Goal: Task Accomplishment & Management: Use online tool/utility

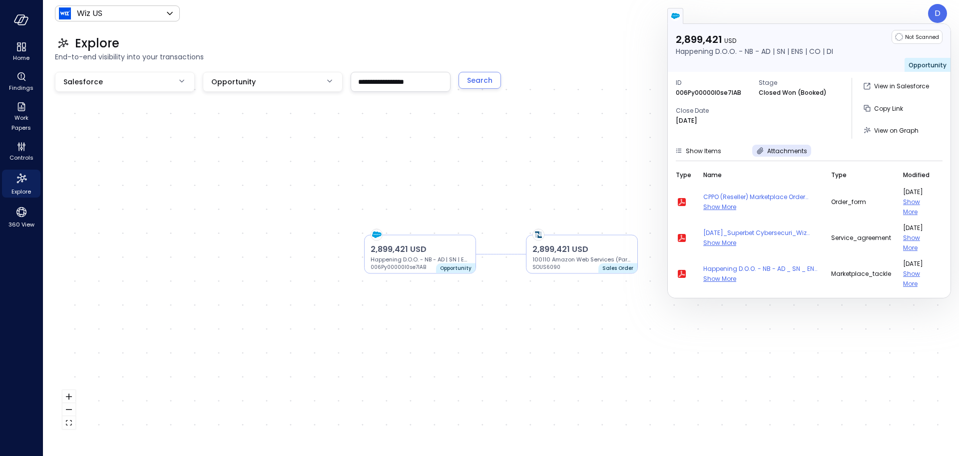
drag, startPoint x: 632, startPoint y: 35, endPoint x: 628, endPoint y: 38, distance: 5.3
click at [631, 34] on div "Explore End-to-end visibility into your transactions" at bounding box center [495, 49] width 904 height 44
click at [623, 48] on div "Explore" at bounding box center [501, 43] width 892 height 16
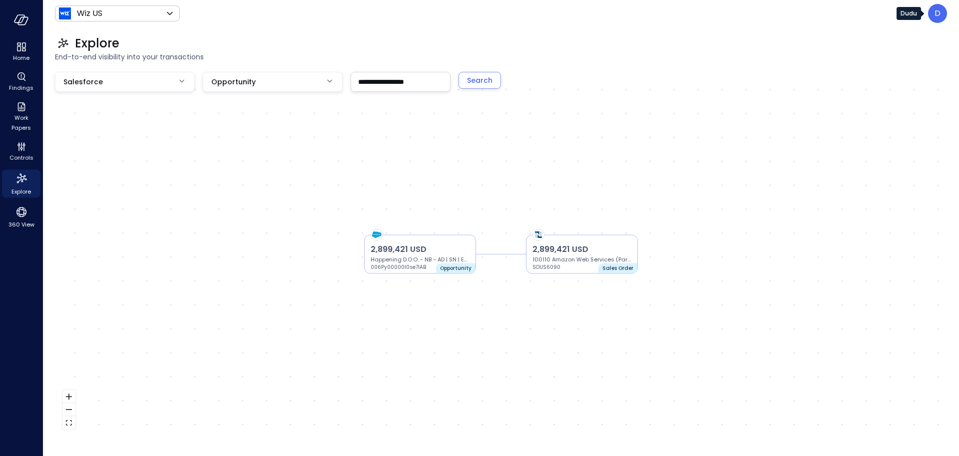
click at [927, 17] on body "**********" at bounding box center [479, 228] width 959 height 456
click at [932, 15] on div "D" at bounding box center [937, 13] width 19 height 19
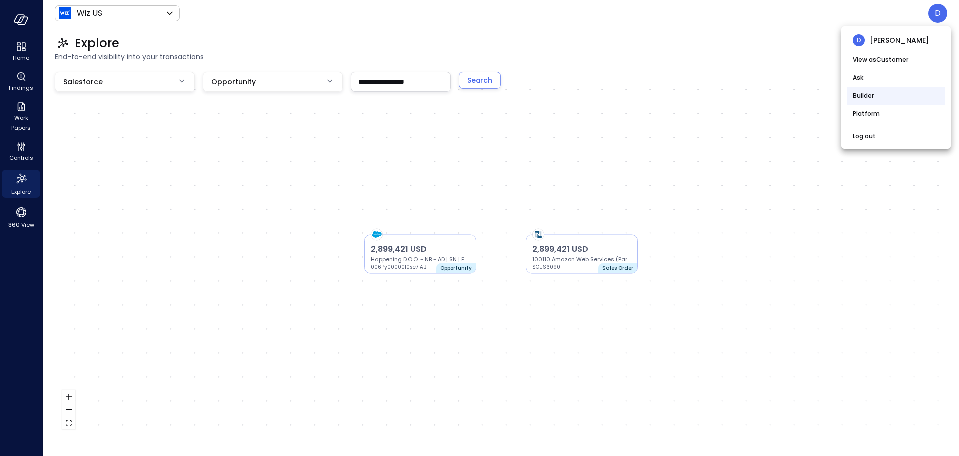
click at [871, 95] on li "Builder" at bounding box center [895, 96] width 98 height 18
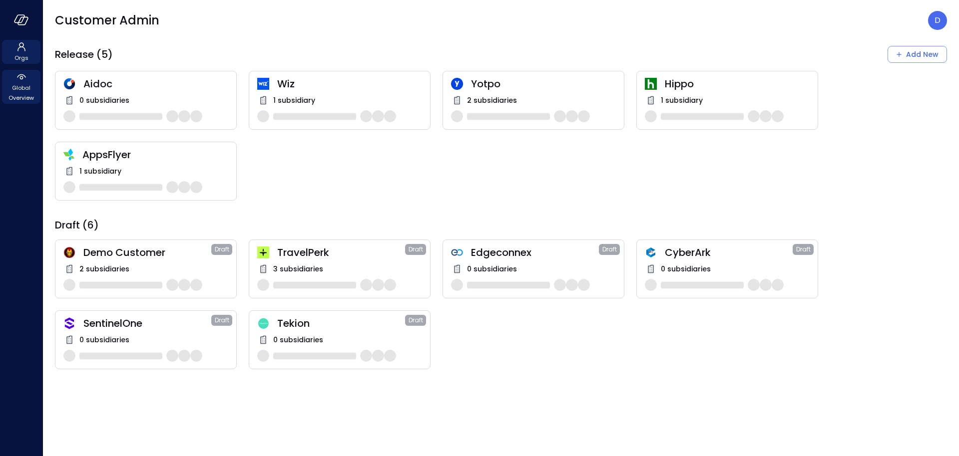
click at [23, 89] on span "Global Overview" at bounding box center [21, 93] width 30 height 20
click at [21, 81] on icon at bounding box center [21, 77] width 12 height 12
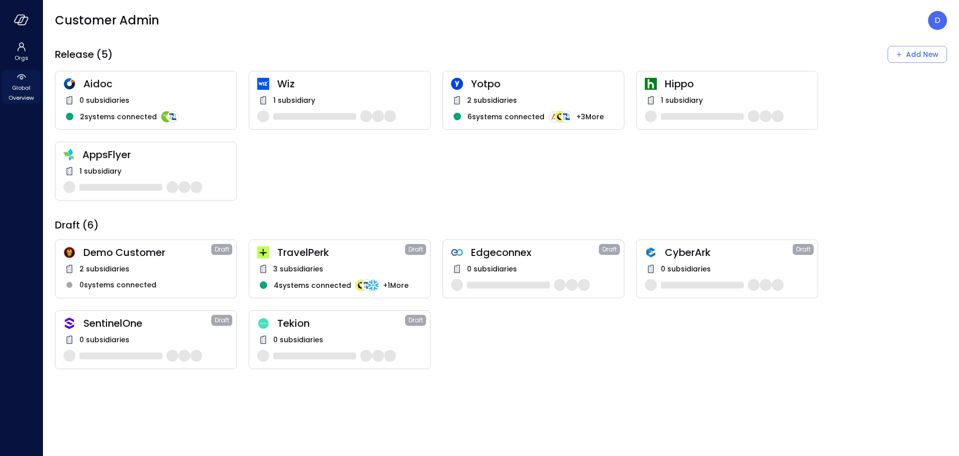
click at [22, 83] on span "Global Overview" at bounding box center [21, 93] width 30 height 20
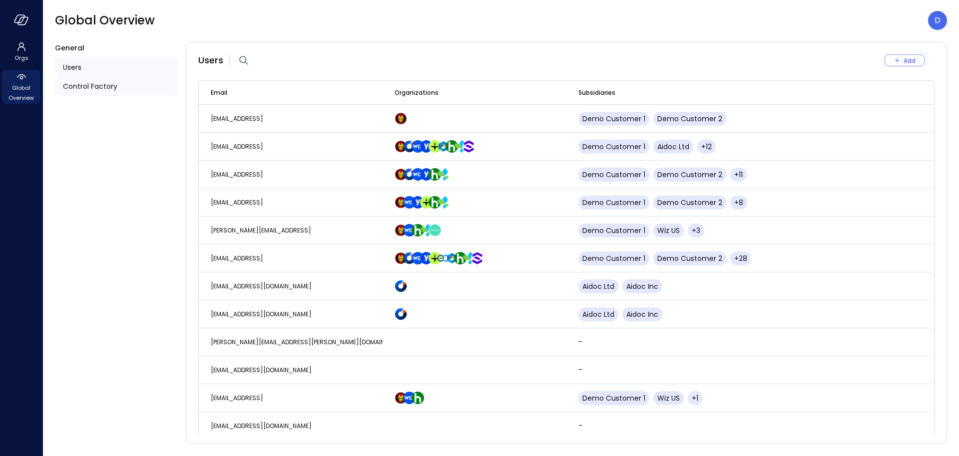
click at [84, 81] on span "Control Factory" at bounding box center [90, 86] width 54 height 11
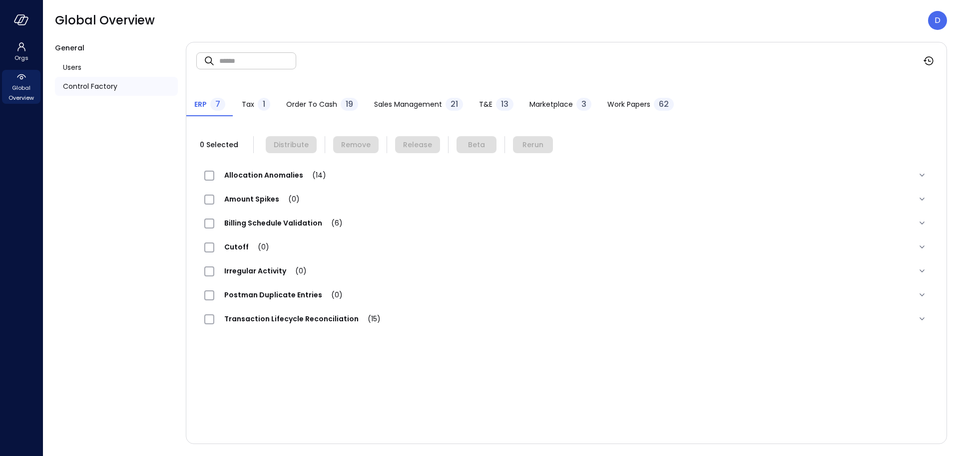
click at [630, 105] on span "Work Papers" at bounding box center [628, 104] width 43 height 11
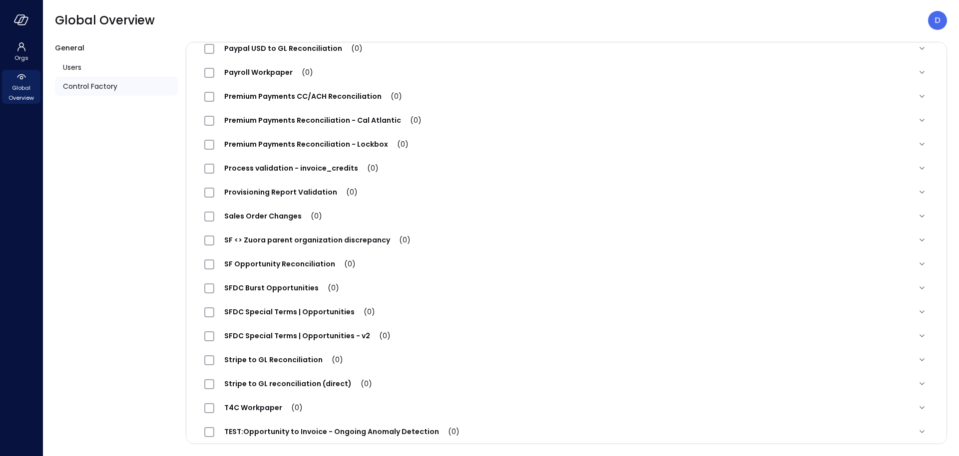
scroll to position [1063, 0]
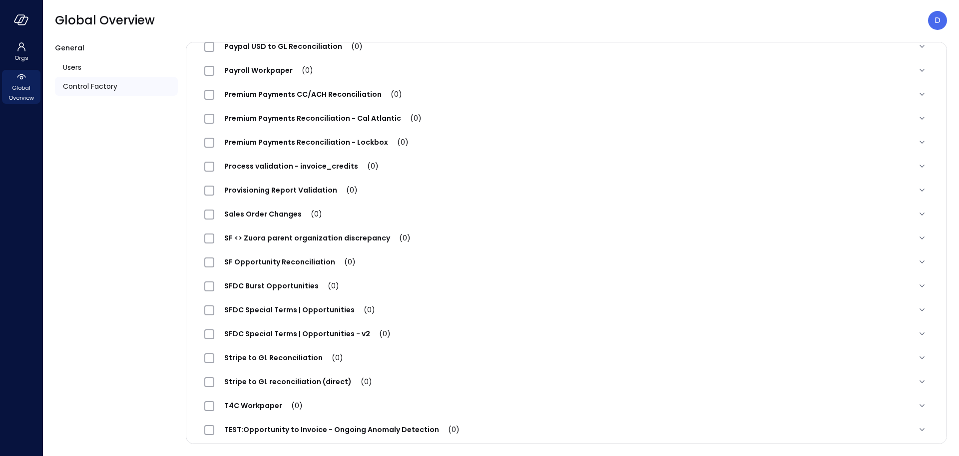
click at [307, 306] on span "SFDC Special Terms | Opportunities (0)" at bounding box center [299, 310] width 171 height 10
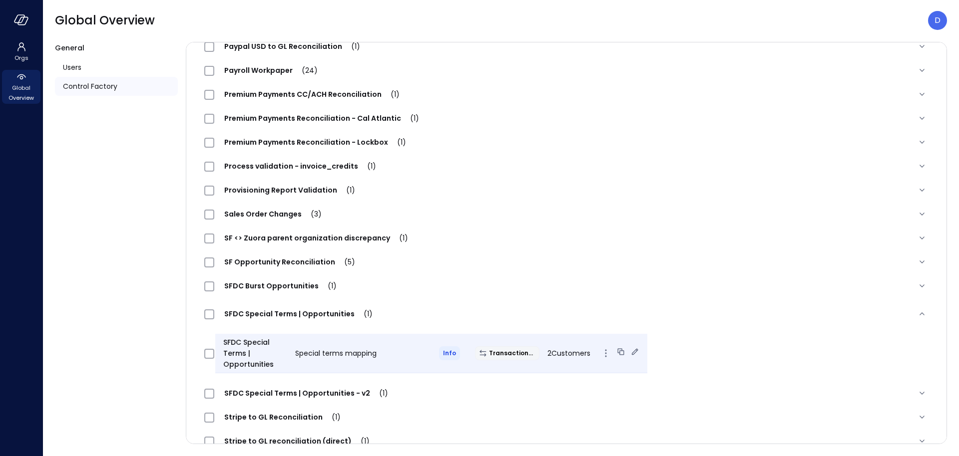
click at [630, 352] on icon at bounding box center [635, 352] width 10 height 10
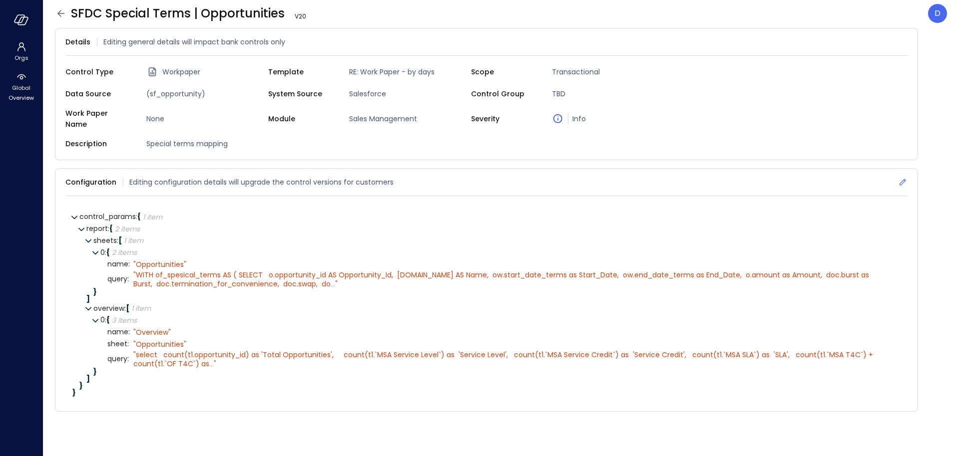
click at [903, 179] on icon at bounding box center [902, 182] width 6 height 6
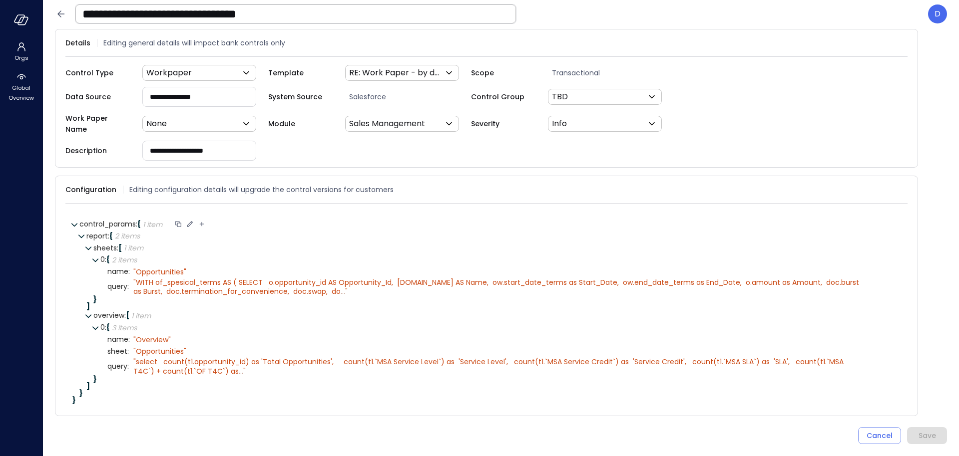
click at [192, 220] on icon at bounding box center [189, 224] width 9 height 9
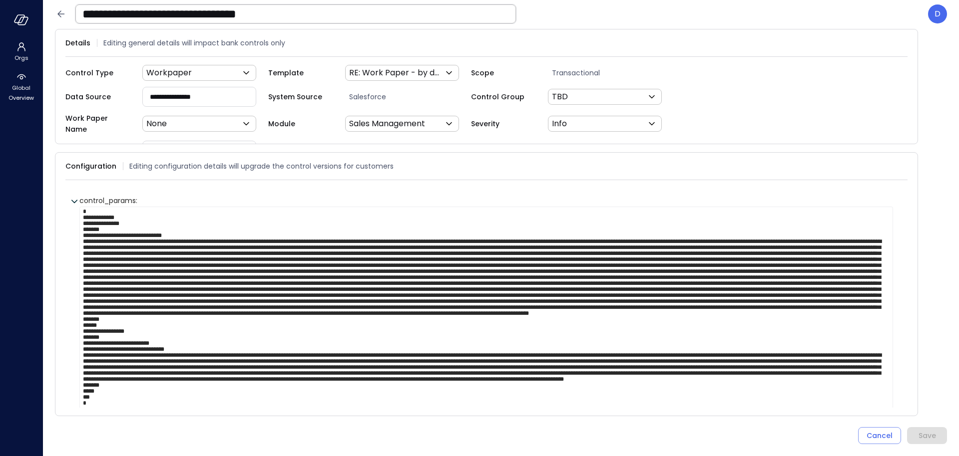
click at [122, 244] on textarea at bounding box center [485, 326] width 813 height 238
drag, startPoint x: 121, startPoint y: 254, endPoint x: 128, endPoint y: 256, distance: 6.8
click at [121, 253] on textarea at bounding box center [485, 326] width 813 height 238
click at [543, 385] on textarea at bounding box center [485, 326] width 813 height 238
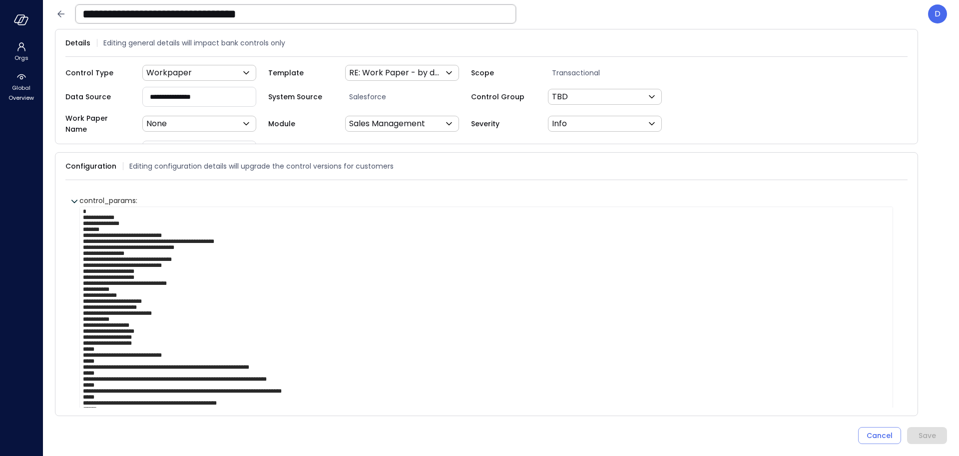
scroll to position [32, 0]
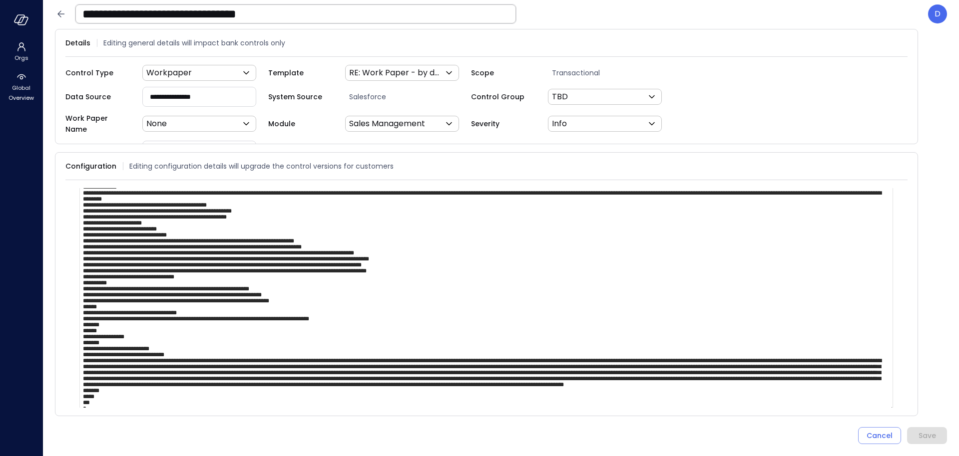
paste textarea "**********"
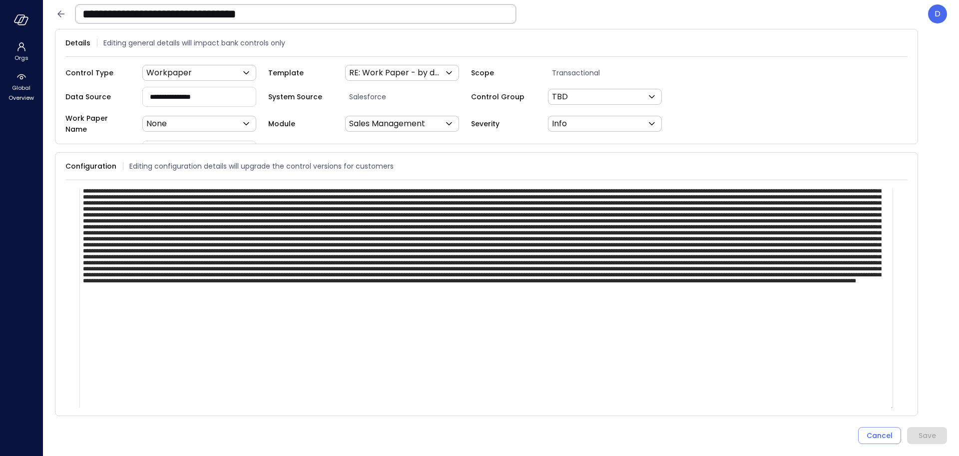
scroll to position [8, 0]
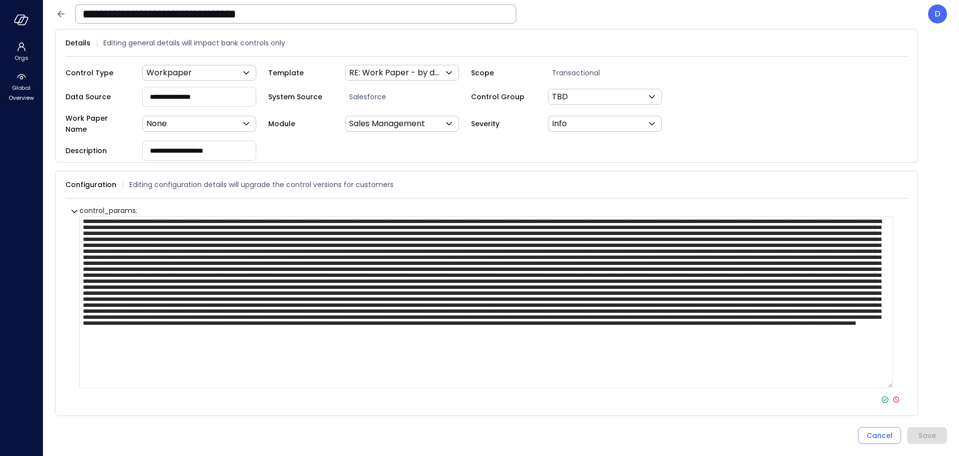
type textarea "**********"
click at [880, 395] on icon at bounding box center [884, 399] width 9 height 9
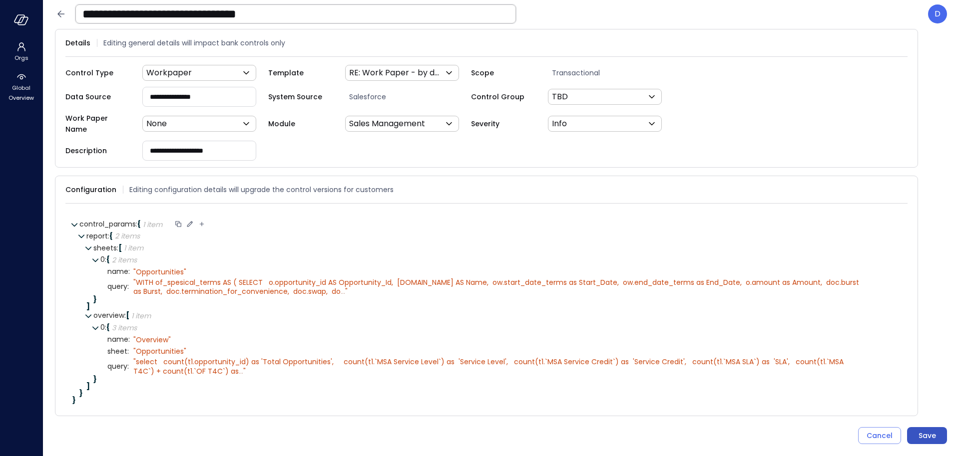
click at [920, 430] on div "Save" at bounding box center [926, 436] width 17 height 12
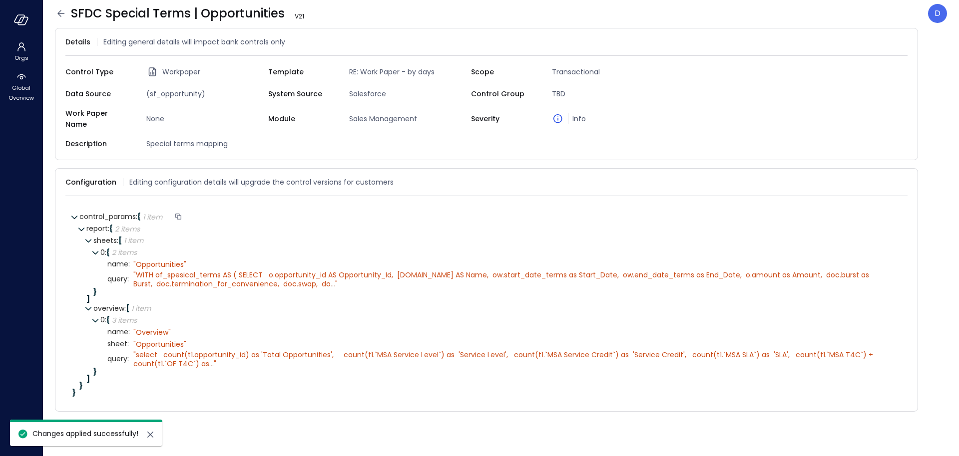
click at [58, 13] on icon at bounding box center [60, 13] width 7 height 6
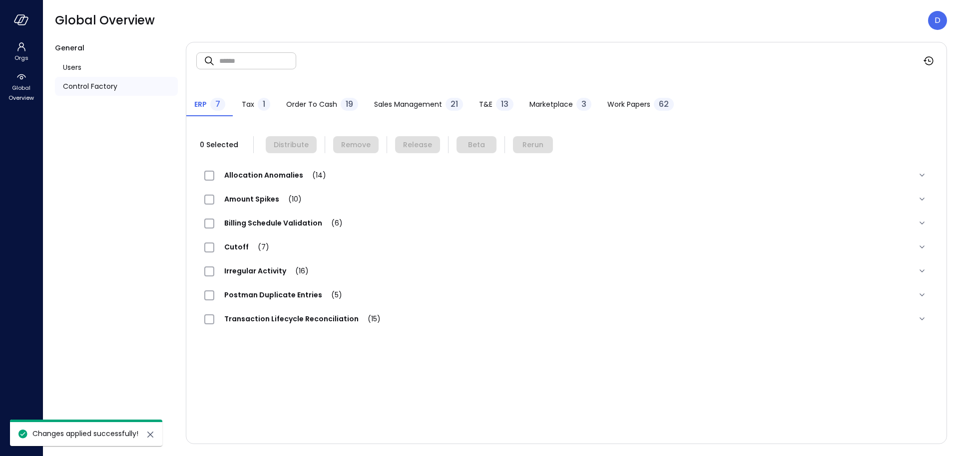
click at [616, 104] on span "Work Papers" at bounding box center [628, 104] width 43 height 11
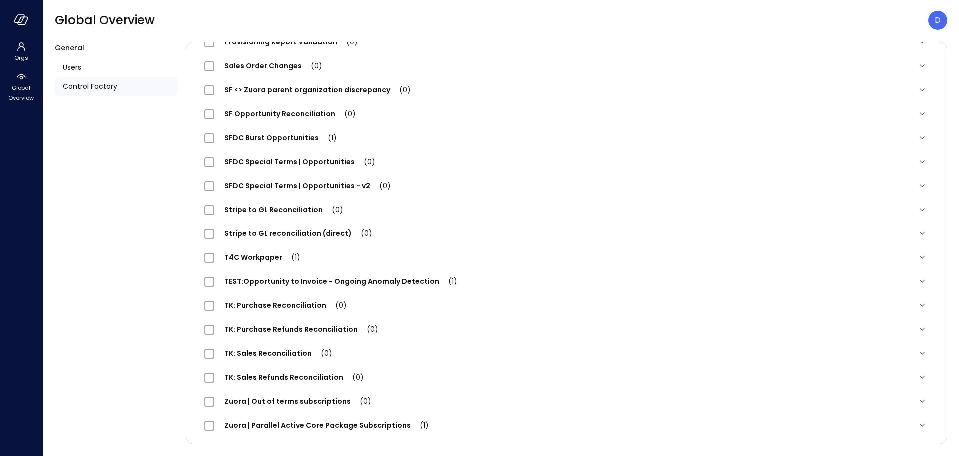
scroll to position [1211, 0]
click at [295, 157] on span "SFDC Special Terms | Opportunities (1)" at bounding box center [298, 162] width 168 height 10
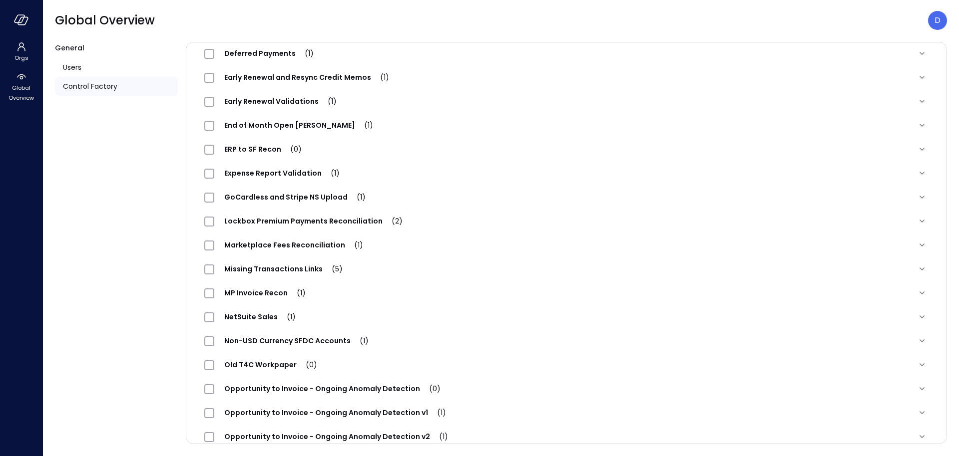
scroll to position [0, 0]
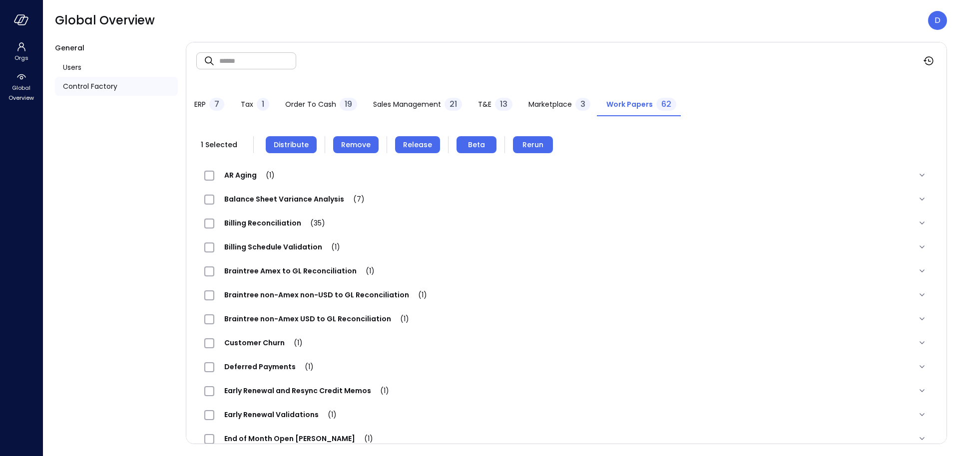
click at [362, 148] on span "Remove" at bounding box center [355, 144] width 29 height 11
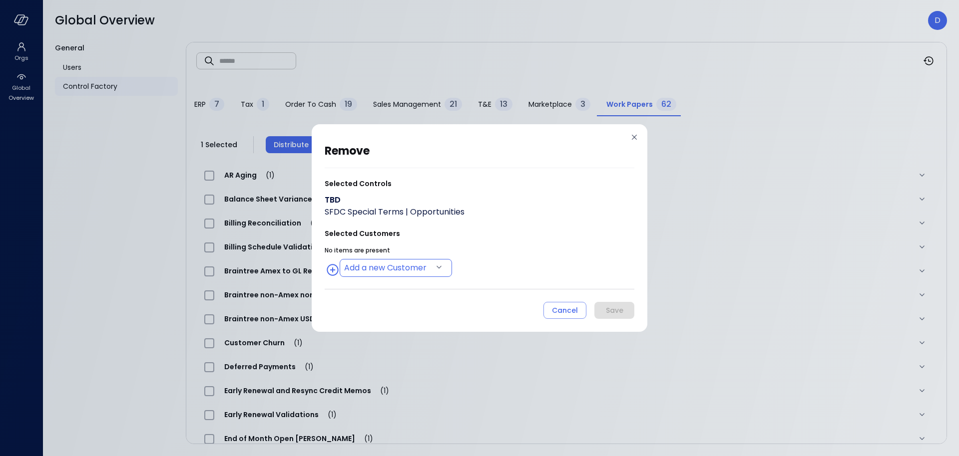
click at [362, 267] on body "Orgs Global Overview Global Overview D General Users Control Factory ​ ​ ERP 7 …" at bounding box center [479, 228] width 959 height 456
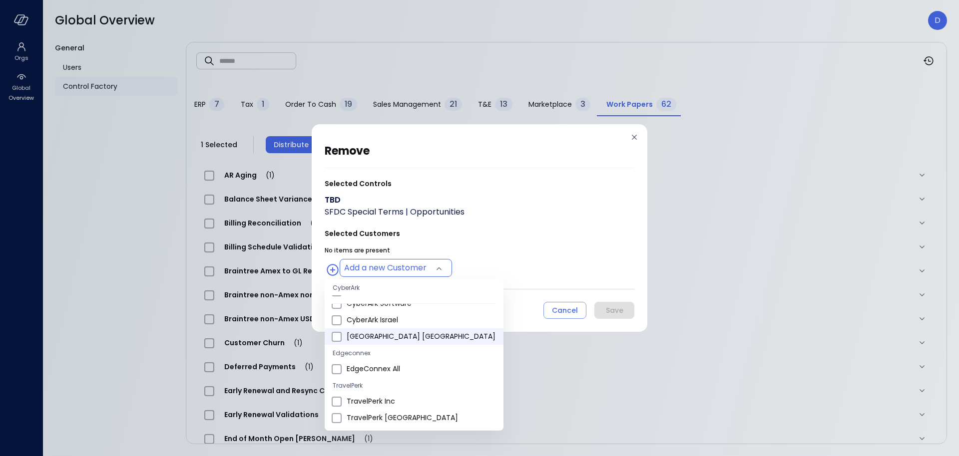
scroll to position [384, 0]
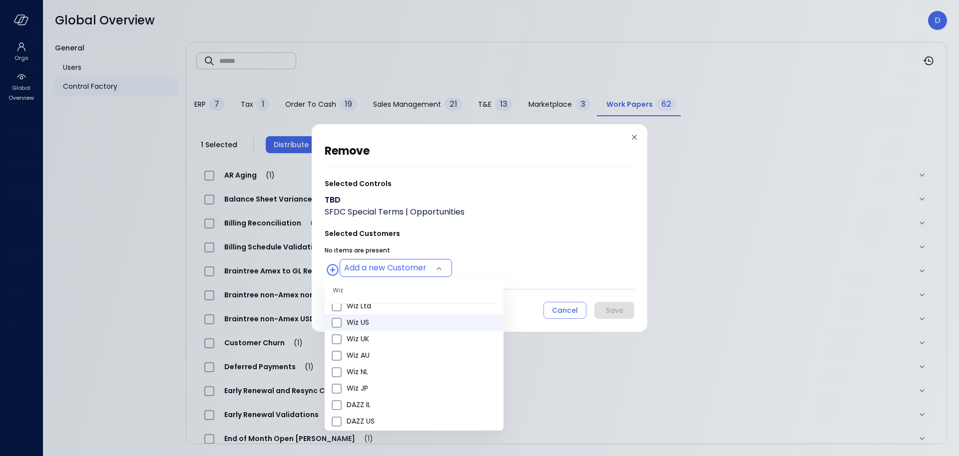
click at [364, 318] on span "Wiz US" at bounding box center [421, 323] width 149 height 10
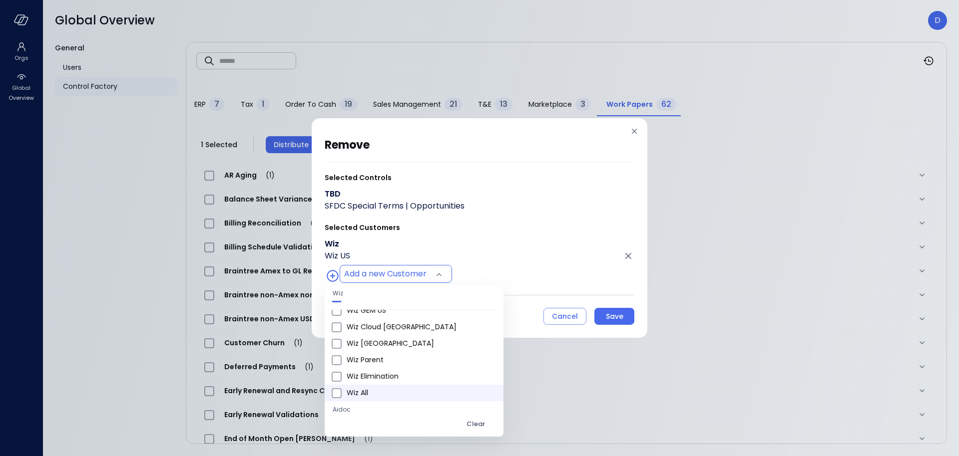
scroll to position [518, 0]
click at [350, 388] on span "Wiz All" at bounding box center [421, 392] width 149 height 10
type input "**********"
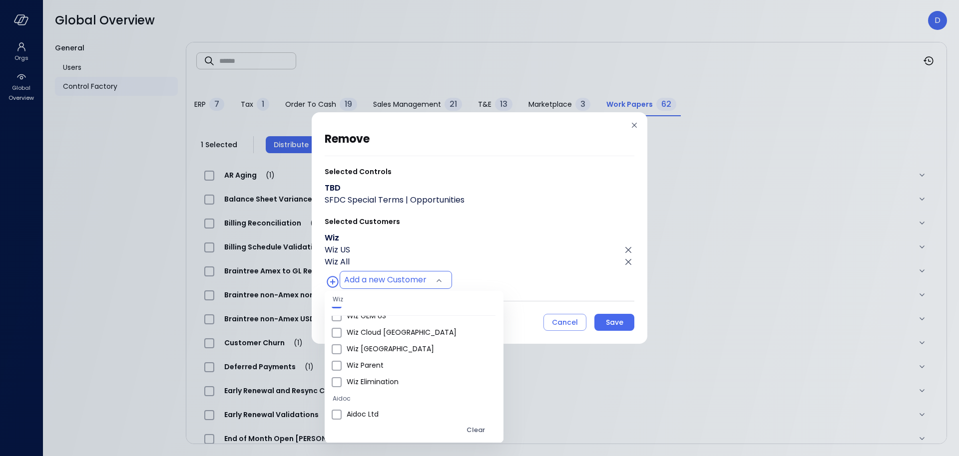
click at [563, 242] on div at bounding box center [479, 228] width 959 height 456
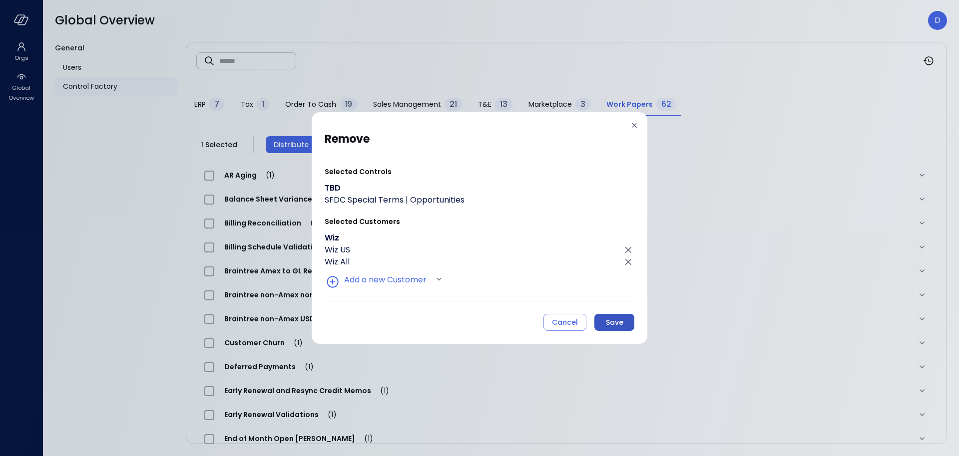
click at [621, 325] on div "Save" at bounding box center [614, 323] width 17 height 12
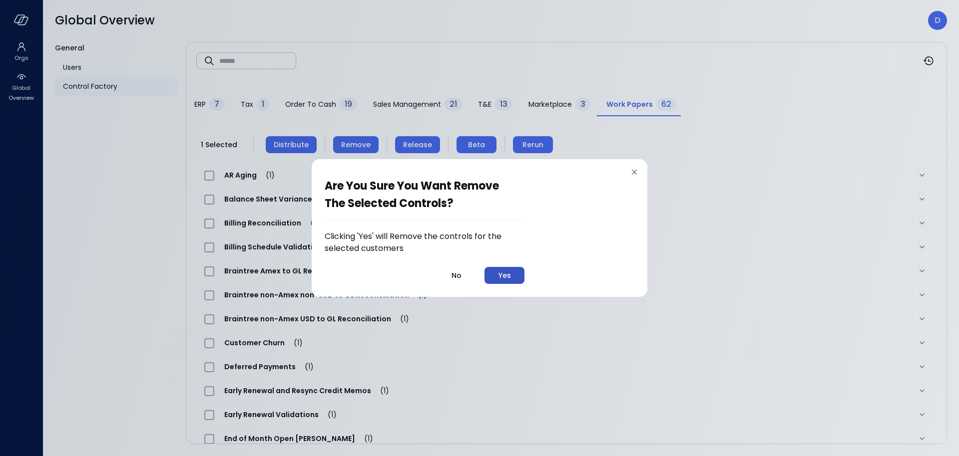
click at [508, 275] on div "Yes" at bounding box center [504, 276] width 12 height 12
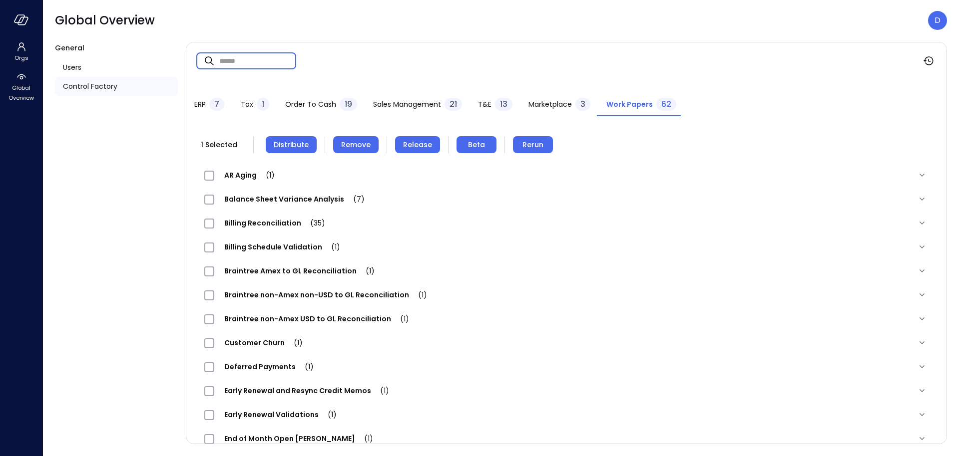
click at [235, 65] on input "text" at bounding box center [257, 60] width 77 height 26
click at [238, 66] on input "text" at bounding box center [257, 60] width 77 height 26
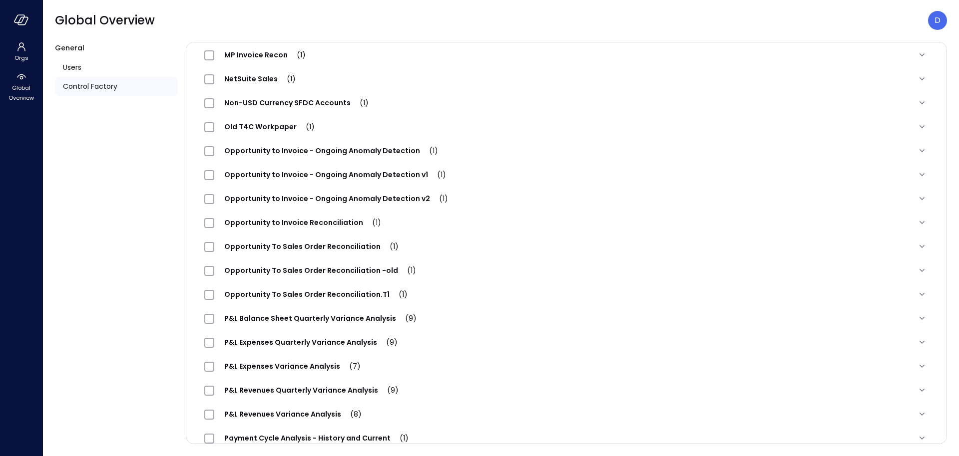
scroll to position [543, 0]
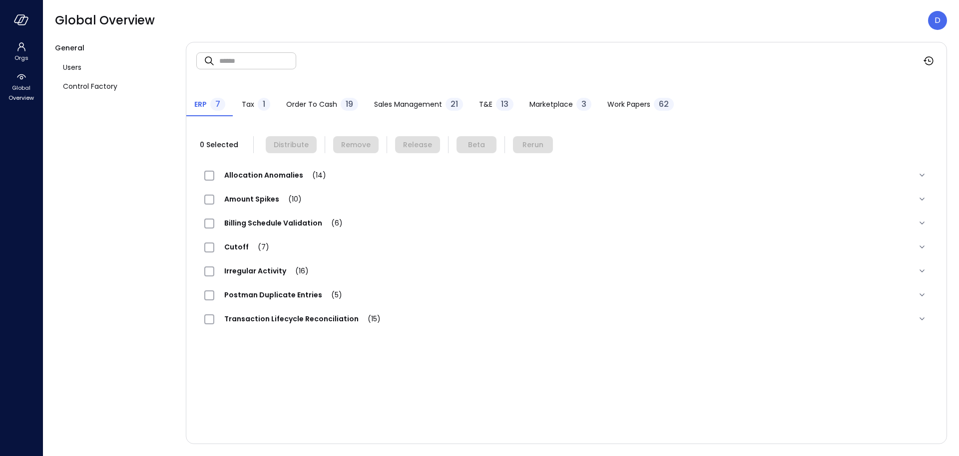
click at [603, 101] on button "Work Papers 62" at bounding box center [640, 105] width 82 height 22
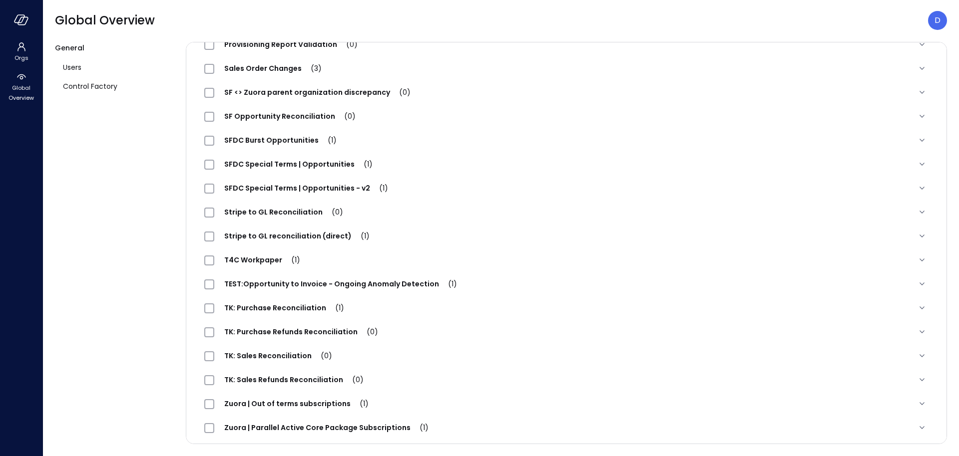
scroll to position [1215, 0]
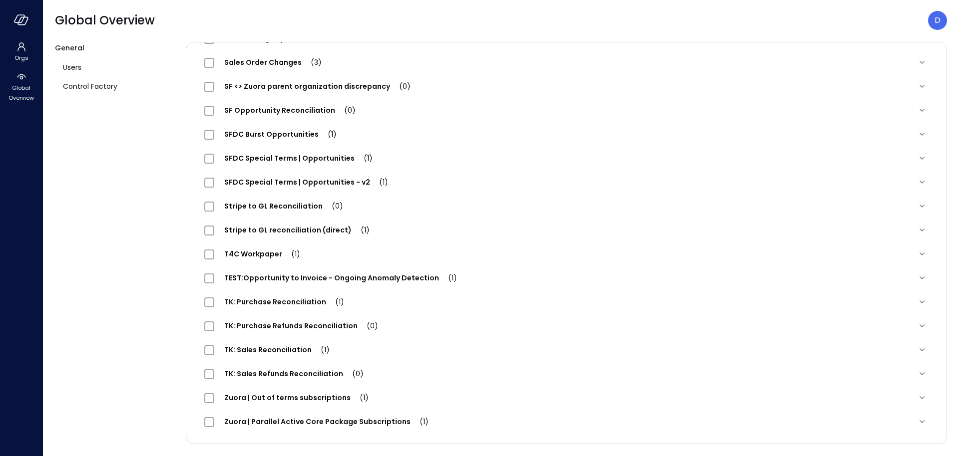
click at [316, 161] on span "SFDC Special Terms | Opportunities (1)" at bounding box center [298, 158] width 168 height 10
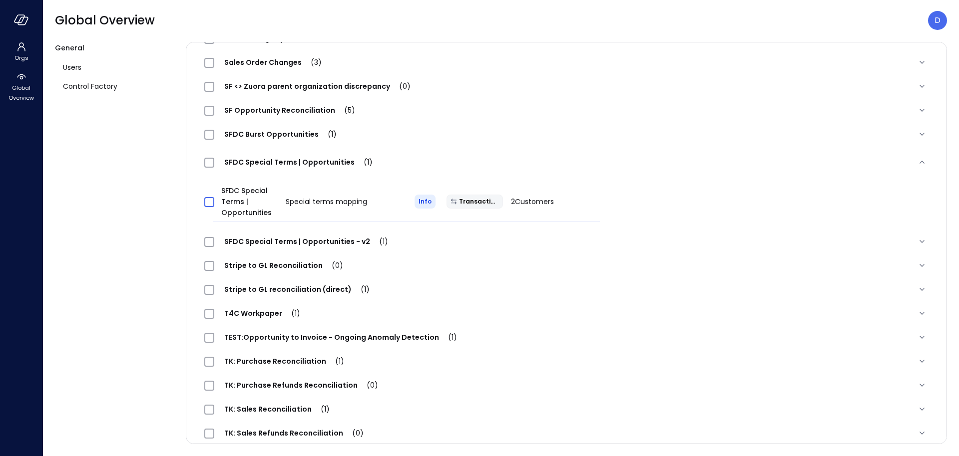
click at [207, 207] on span at bounding box center [209, 202] width 10 height 10
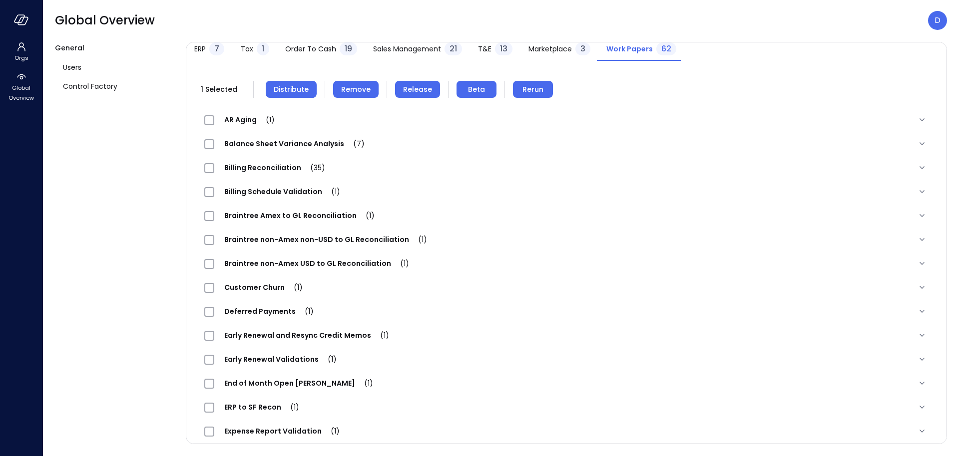
scroll to position [0, 0]
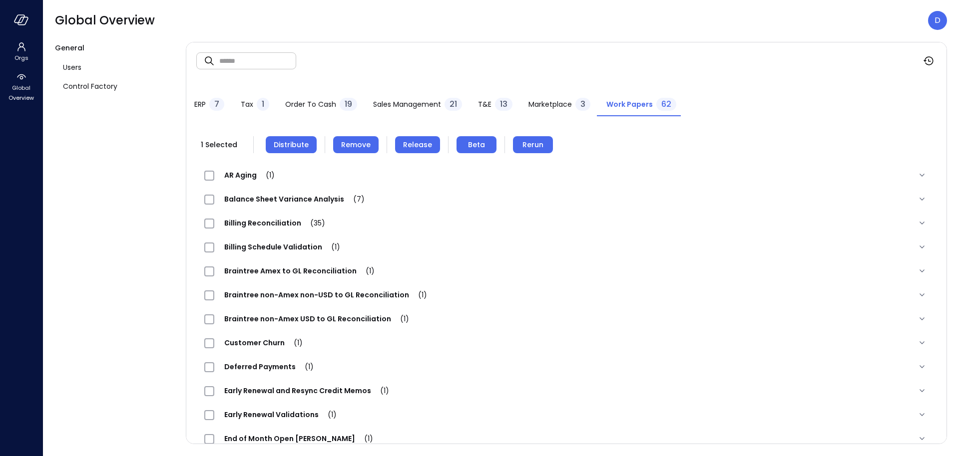
click at [341, 148] on span "Remove" at bounding box center [355, 144] width 29 height 11
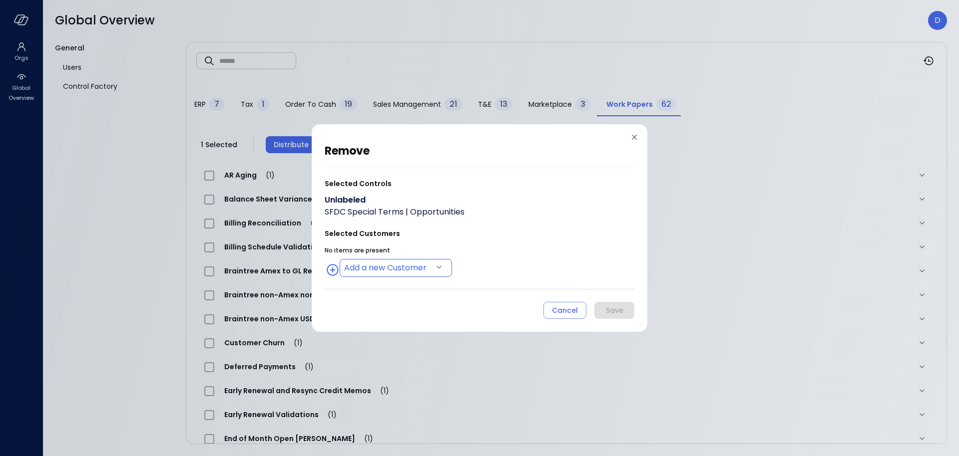
click at [370, 262] on body "Orgs Global Overview Global Overview D General Users Control Factory ​ ​ ERP 7 …" at bounding box center [479, 228] width 959 height 456
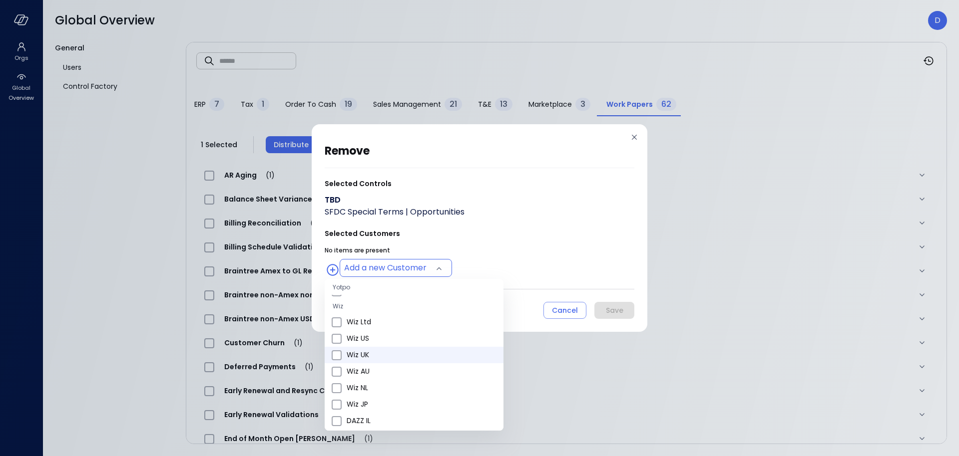
scroll to position [388, 0]
click at [358, 322] on span "Wiz US" at bounding box center [421, 319] width 149 height 10
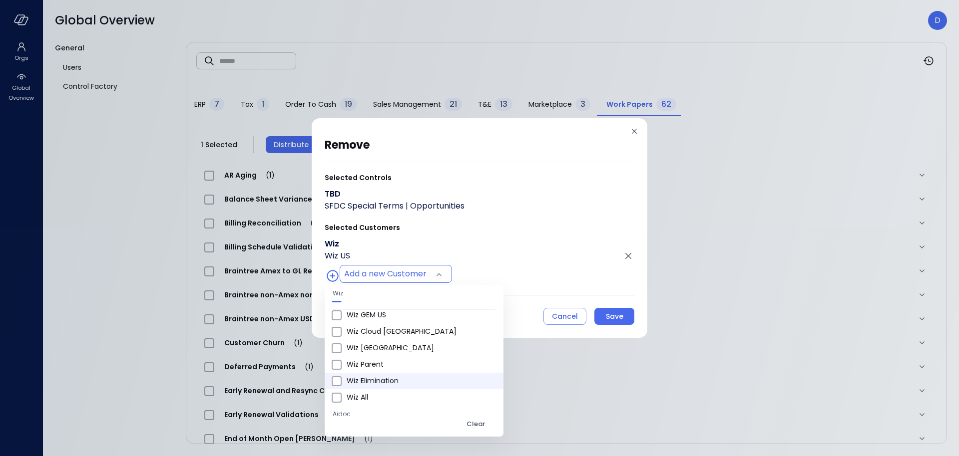
scroll to position [540, 0]
click at [357, 373] on span "Wiz All" at bounding box center [421, 370] width 149 height 10
type input "**********"
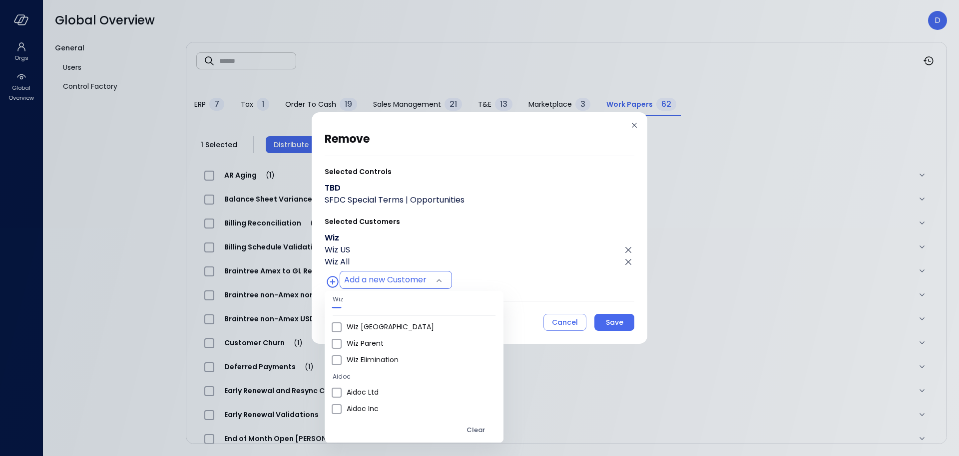
click at [511, 265] on div at bounding box center [479, 228] width 959 height 456
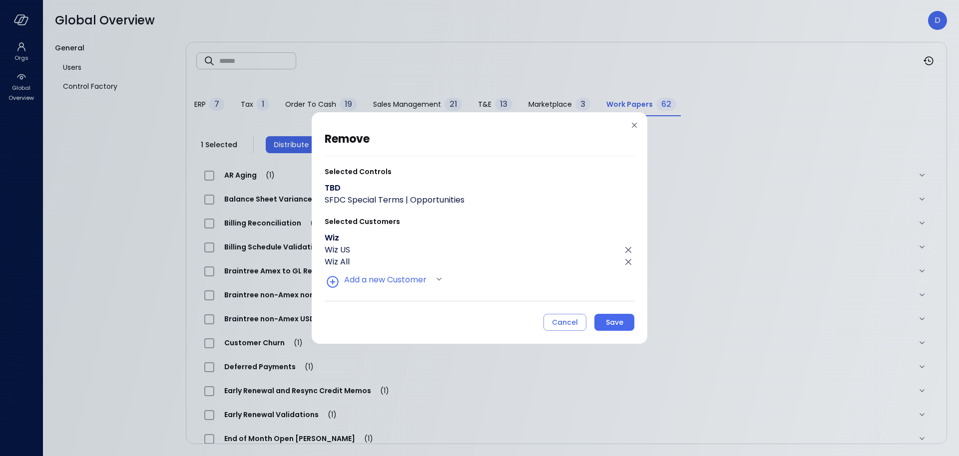
click at [613, 324] on div "Save" at bounding box center [614, 323] width 17 height 12
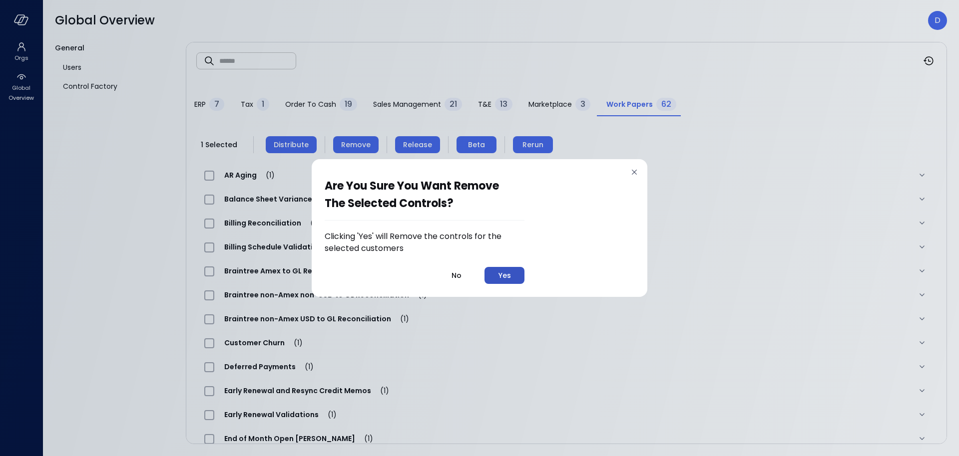
click at [514, 277] on button "Yes" at bounding box center [504, 275] width 40 height 17
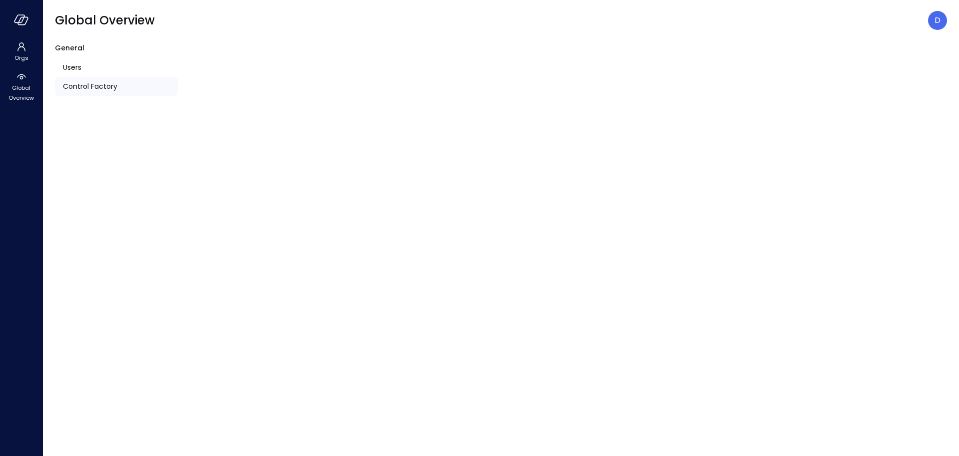
click at [77, 87] on span "Control Factory" at bounding box center [90, 86] width 54 height 11
click at [87, 87] on span "Control Factory" at bounding box center [90, 86] width 54 height 11
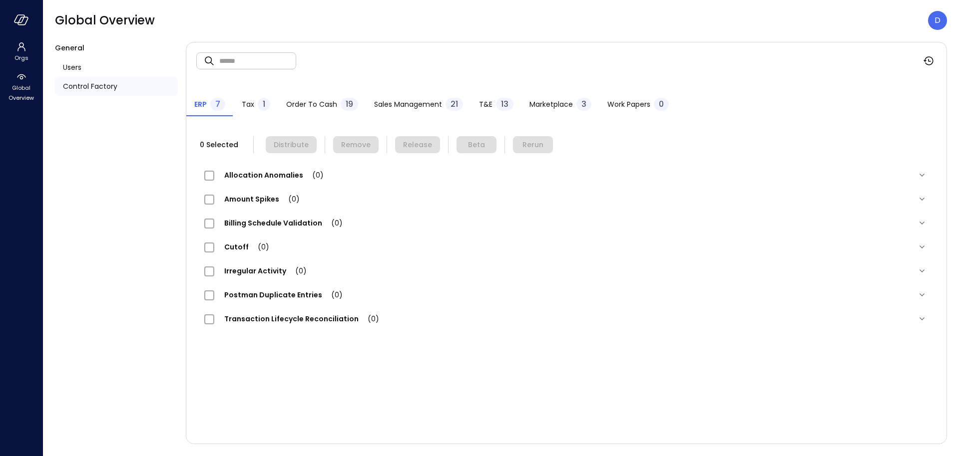
click at [634, 98] on div "Work Papers 0" at bounding box center [637, 105] width 61 height 15
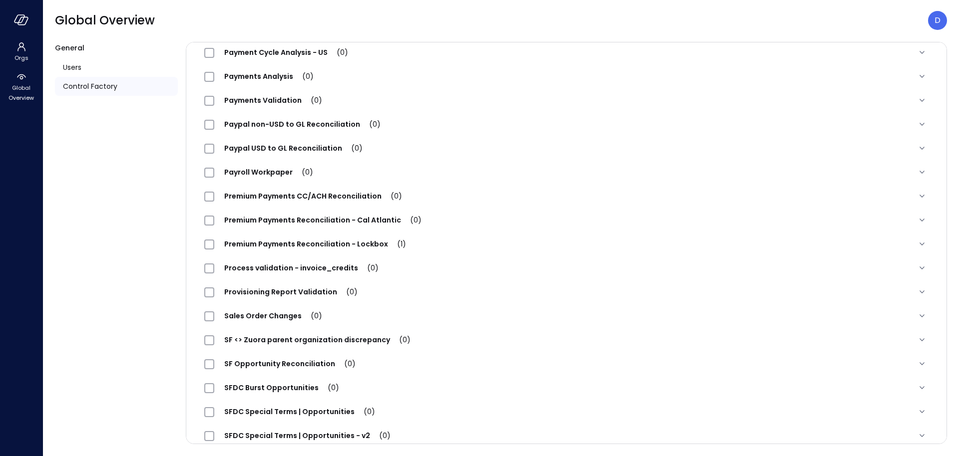
scroll to position [1142, 0]
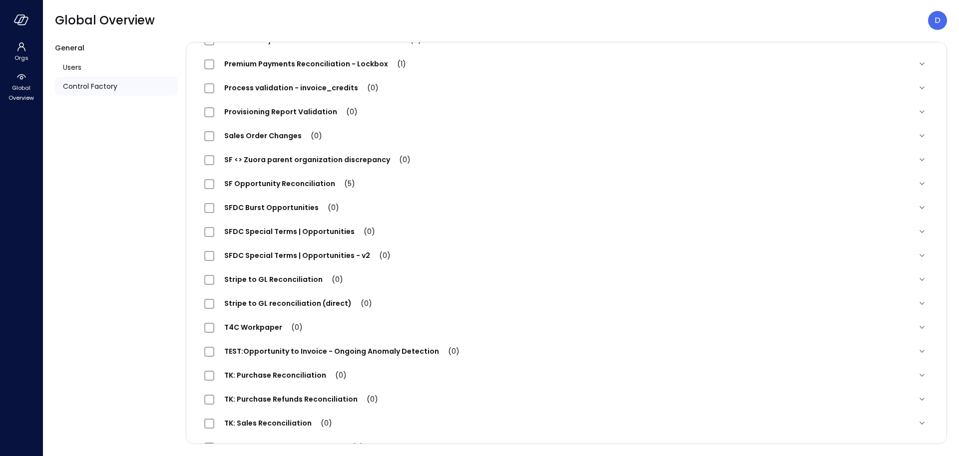
click at [298, 228] on span "SFDC Special Terms | Opportunities (0)" at bounding box center [299, 232] width 171 height 10
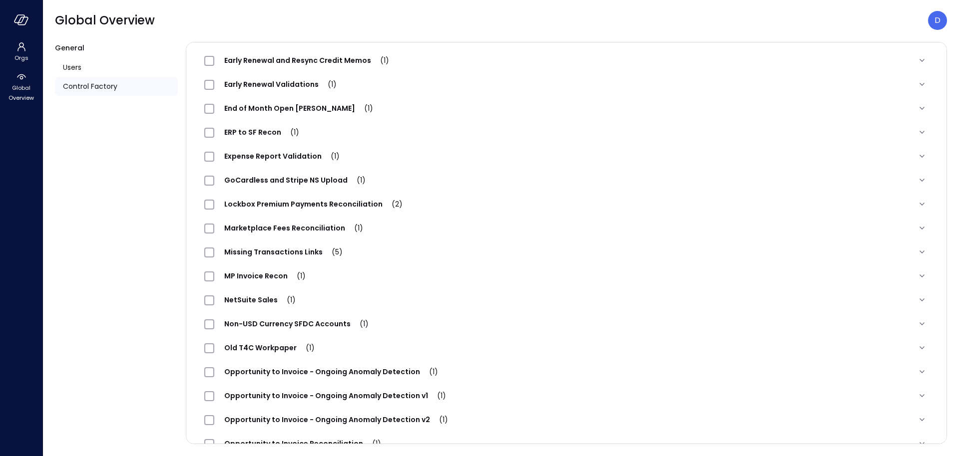
scroll to position [0, 0]
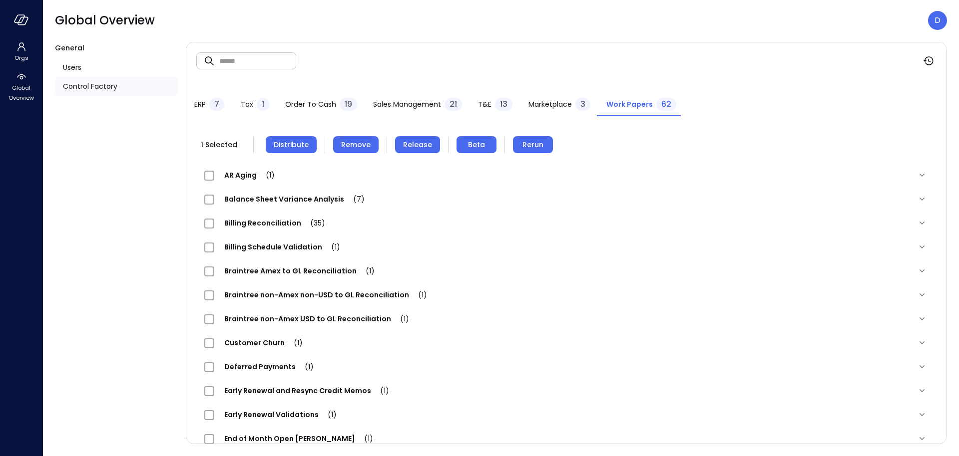
click at [300, 147] on span "Distribute" at bounding box center [291, 144] width 35 height 11
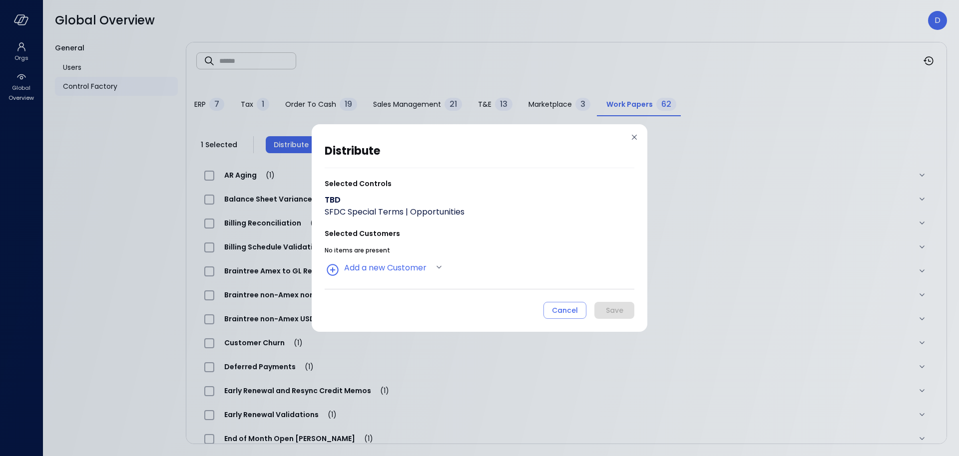
click at [390, 256] on div "No items are present Add a new Customer" at bounding box center [480, 260] width 310 height 33
click at [392, 265] on body "Orgs Global Overview Global Overview D General Users Control Factory ​ ​ ERP 7 …" at bounding box center [479, 228] width 959 height 456
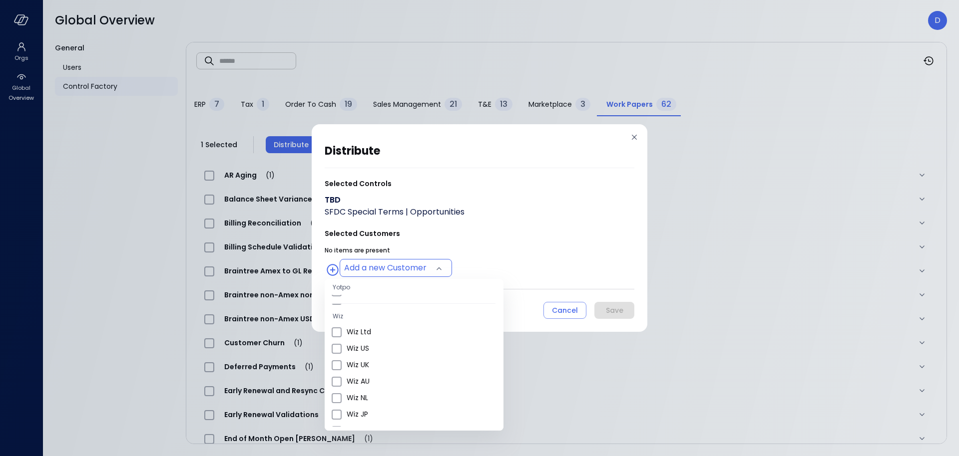
scroll to position [364, 0]
click at [367, 342] on span "Wiz US" at bounding box center [421, 343] width 149 height 10
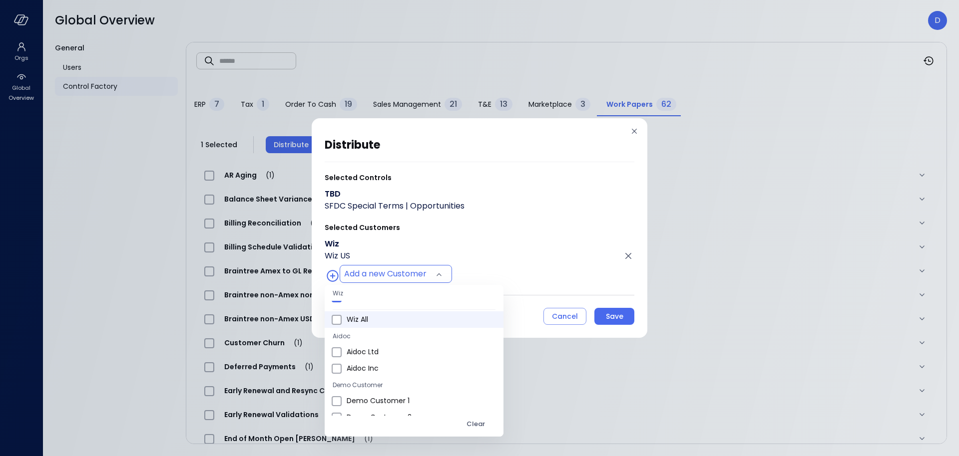
click at [364, 321] on span "Wiz All" at bounding box center [421, 320] width 149 height 10
type input "**********"
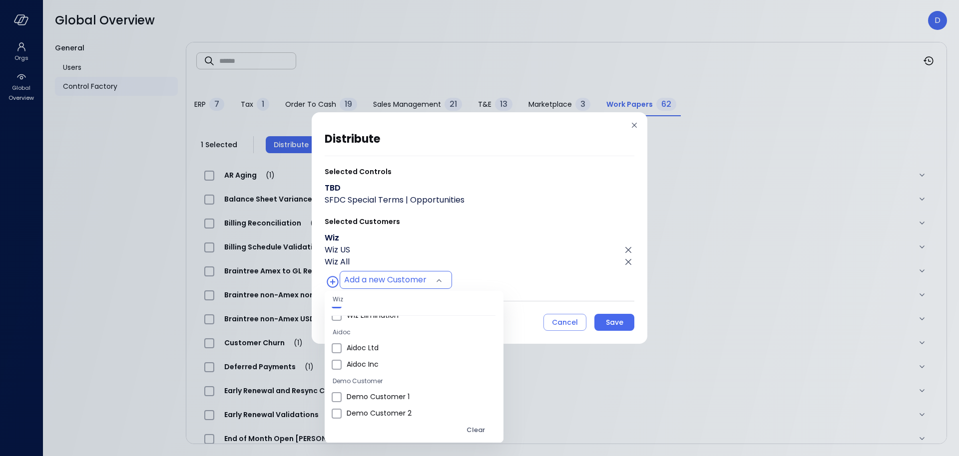
click at [625, 321] on div at bounding box center [479, 228] width 959 height 456
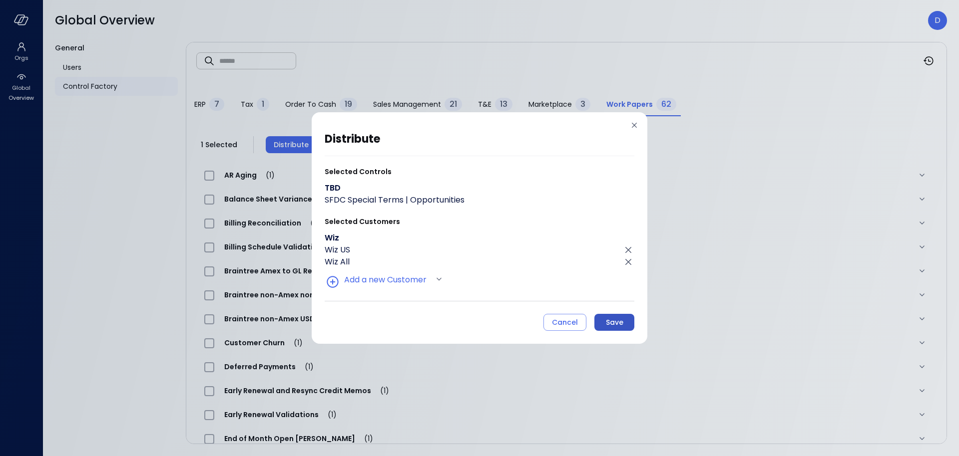
click at [617, 323] on div "Save" at bounding box center [614, 323] width 17 height 12
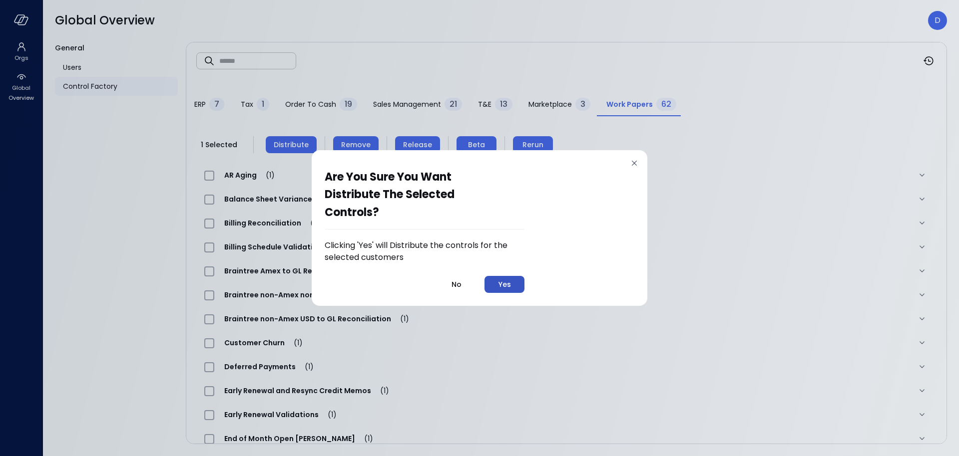
click at [515, 291] on button "Yes" at bounding box center [504, 284] width 40 height 17
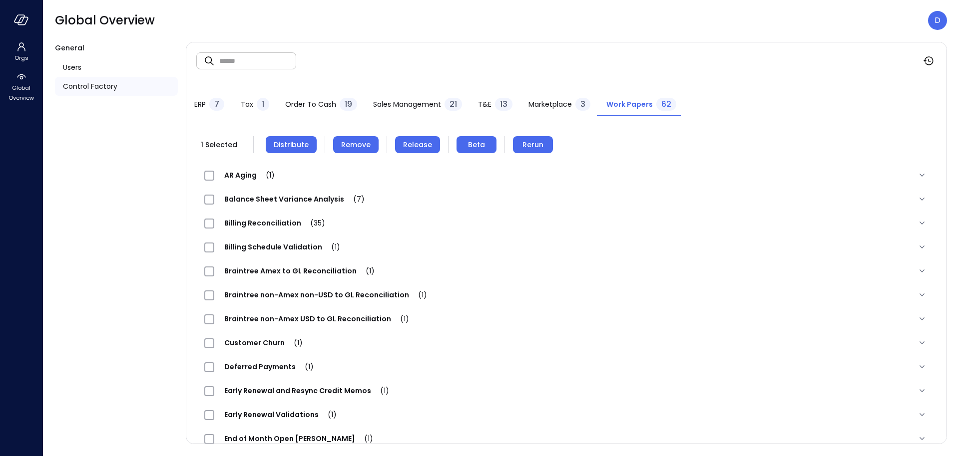
click at [414, 145] on span "Release" at bounding box center [417, 144] width 29 height 11
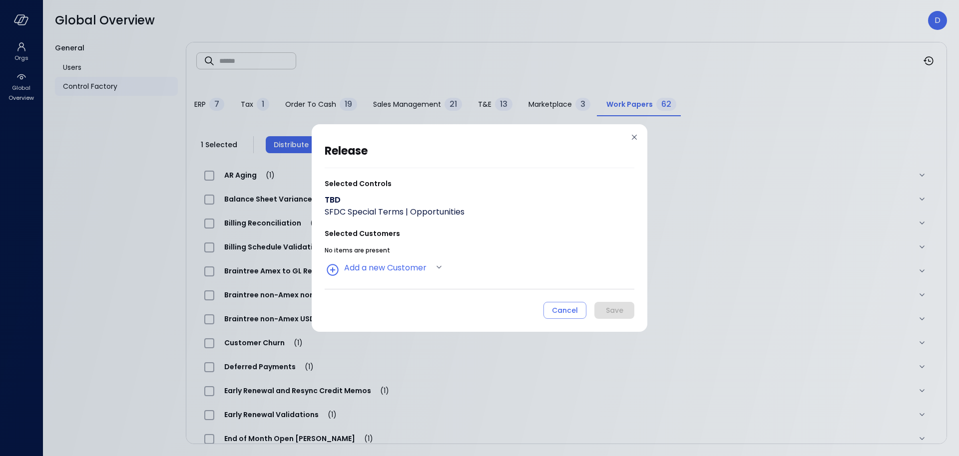
click at [406, 258] on div "No items are present Add a new Customer" at bounding box center [480, 260] width 310 height 33
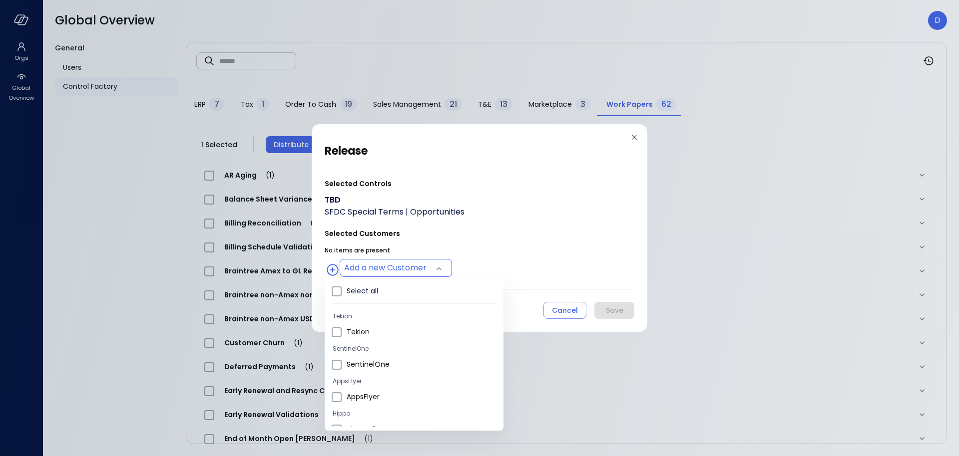
click at [406, 263] on body "Orgs Global Overview Global Overview D General Users Control Factory ​ ​ ERP 7 …" at bounding box center [479, 228] width 959 height 456
click at [370, 321] on span "Wiz US" at bounding box center [421, 317] width 149 height 10
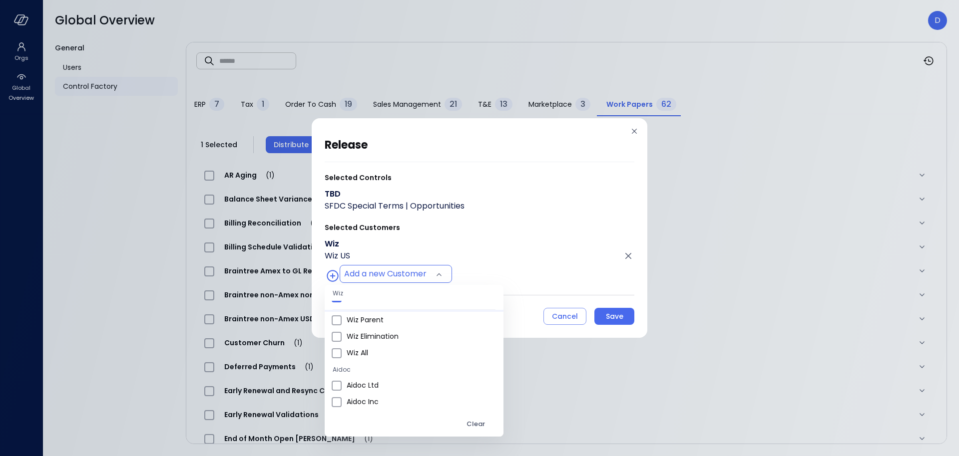
scroll to position [566, 0]
click at [360, 347] on span "Wiz All" at bounding box center [421, 345] width 149 height 10
type input "**********"
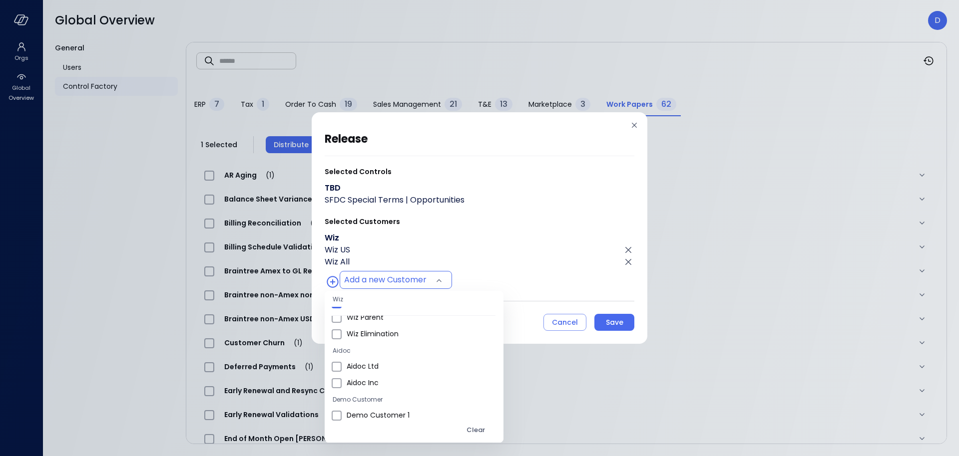
click at [498, 261] on div at bounding box center [479, 228] width 959 height 456
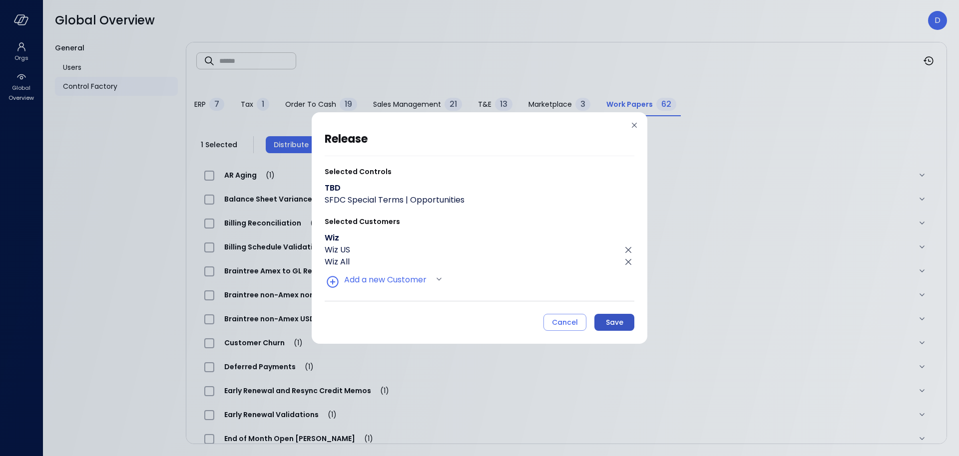
click at [617, 322] on div "Save" at bounding box center [614, 323] width 17 height 12
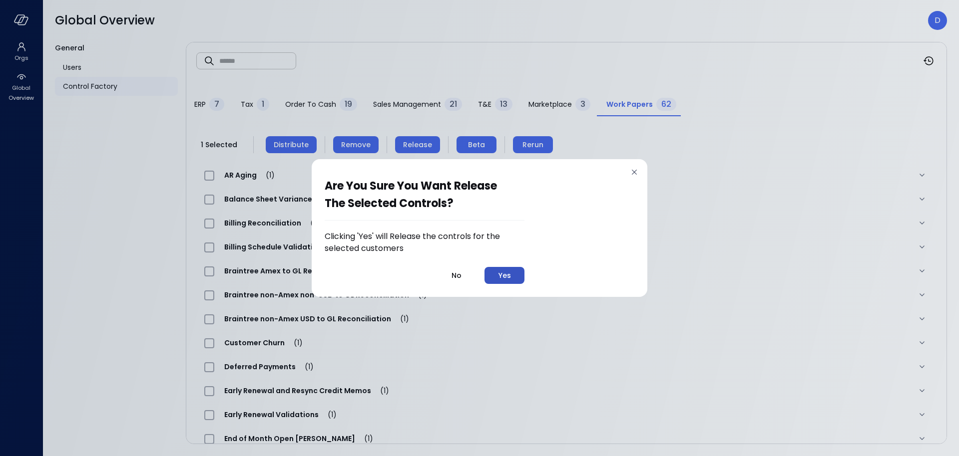
click at [512, 276] on button "Yes" at bounding box center [504, 275] width 40 height 17
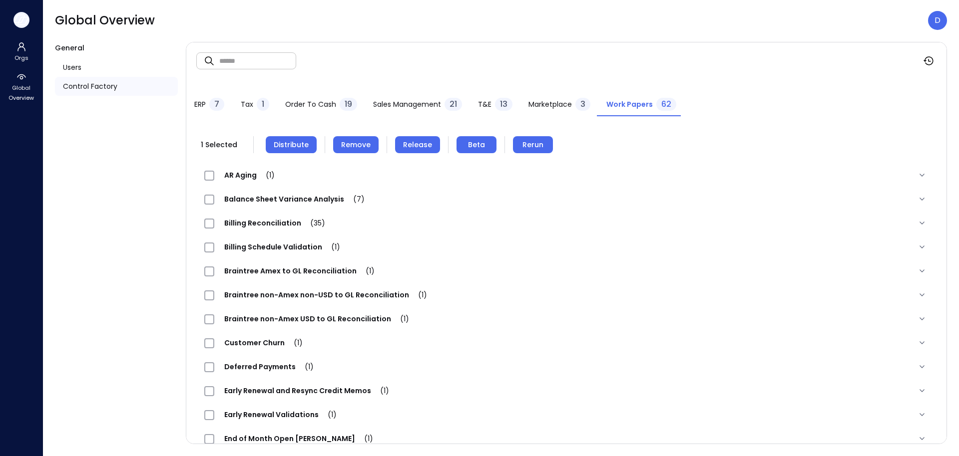
click at [14, 17] on icon "button" at bounding box center [21, 19] width 15 height 11
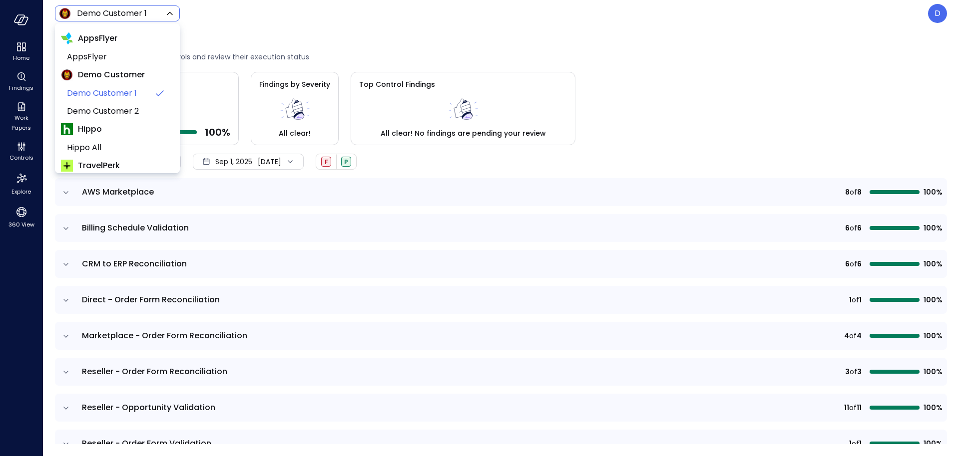
click at [88, 13] on body "Home Findings Work Papers Controls Explore 360 View Demo Customer 1 ***** ​ D C…" at bounding box center [479, 228] width 959 height 456
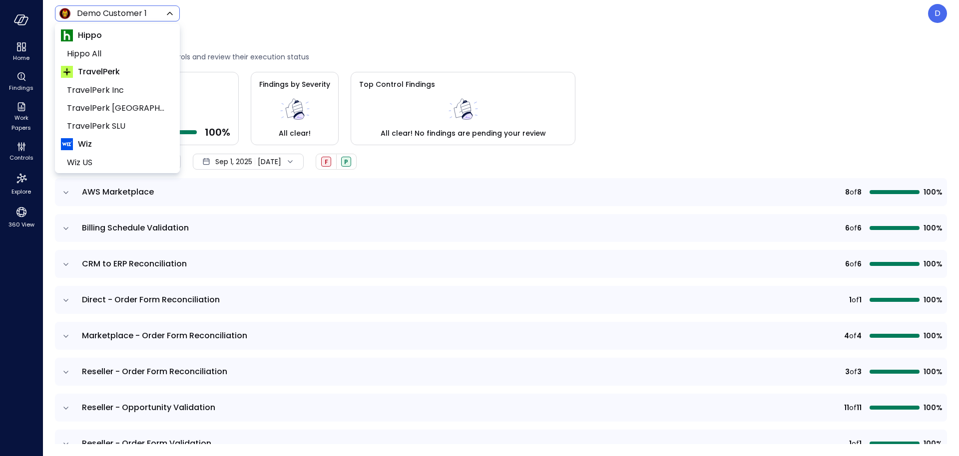
scroll to position [151, 0]
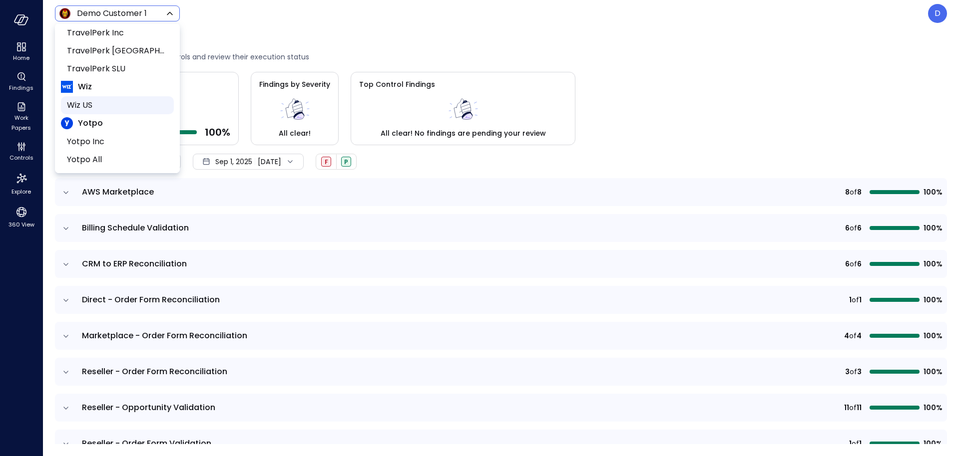
click at [90, 107] on span "Wiz US" at bounding box center [116, 105] width 99 height 12
type input "******"
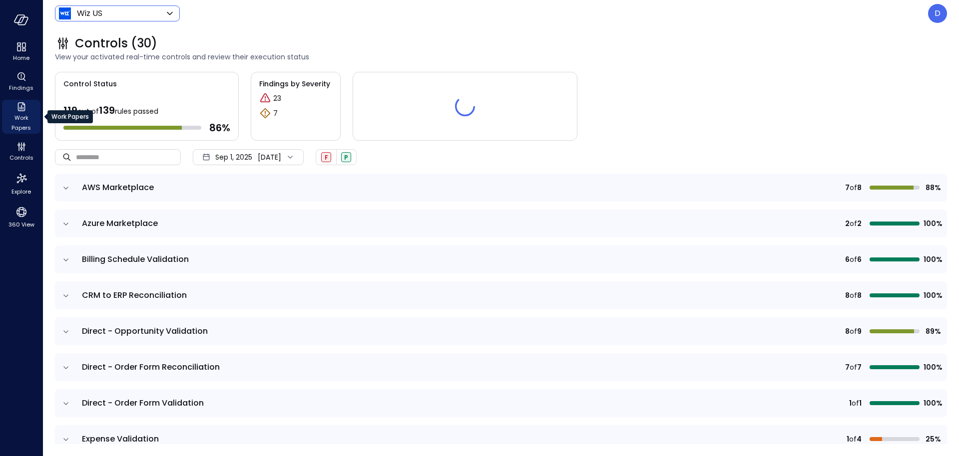
click at [23, 116] on span "Work Papers" at bounding box center [21, 123] width 30 height 20
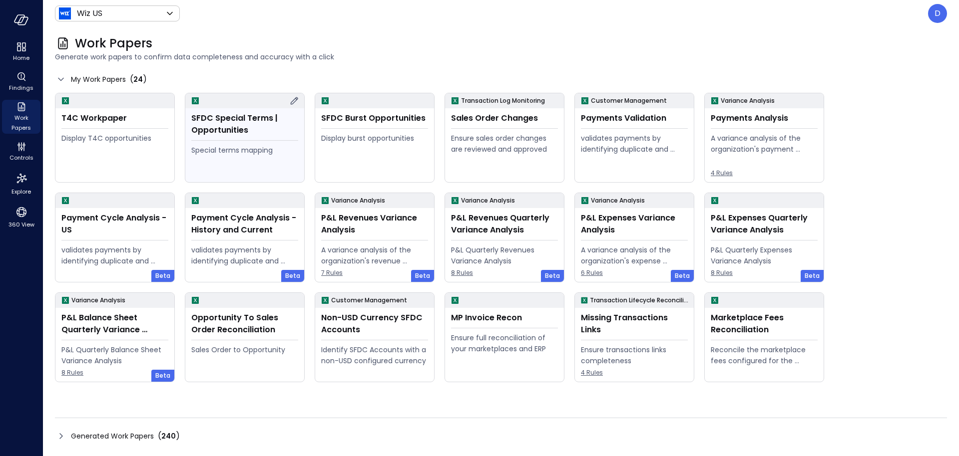
click at [234, 126] on div "SFDC Special Terms | Opportunities" at bounding box center [244, 124] width 107 height 24
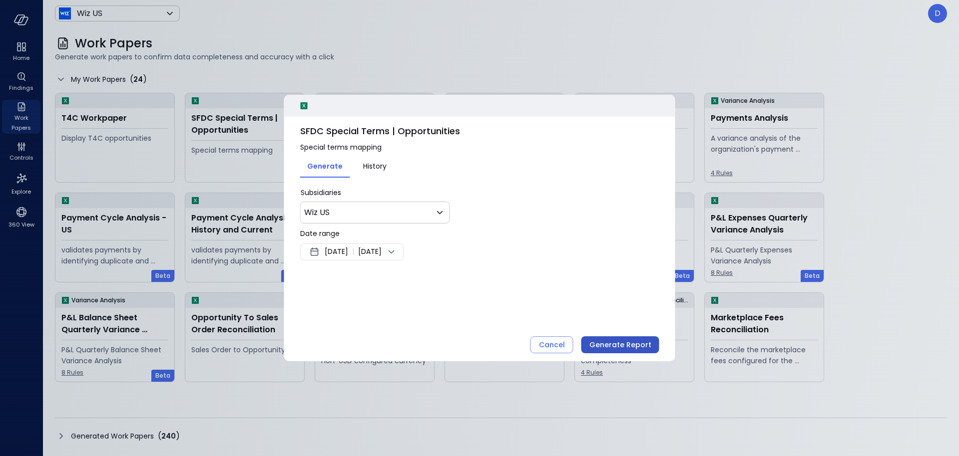
click at [608, 345] on div "Generate Report" at bounding box center [620, 345] width 62 height 12
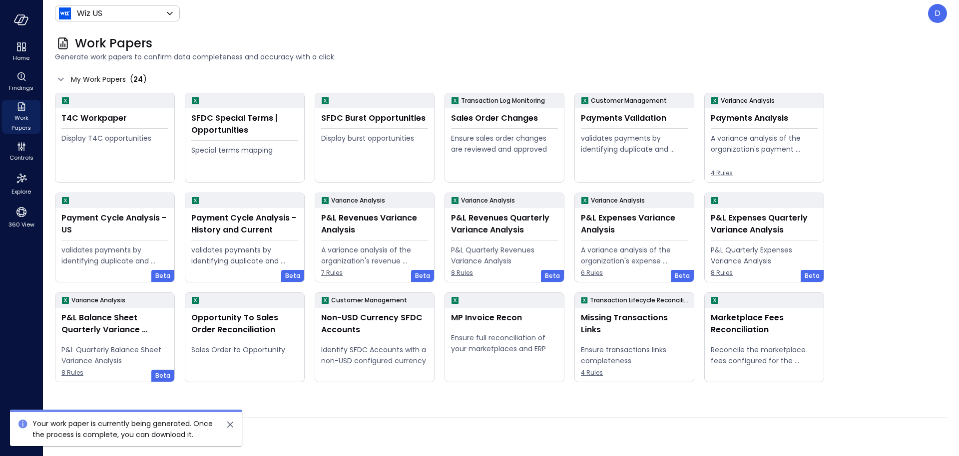
click at [233, 423] on icon "close" at bounding box center [230, 425] width 12 height 12
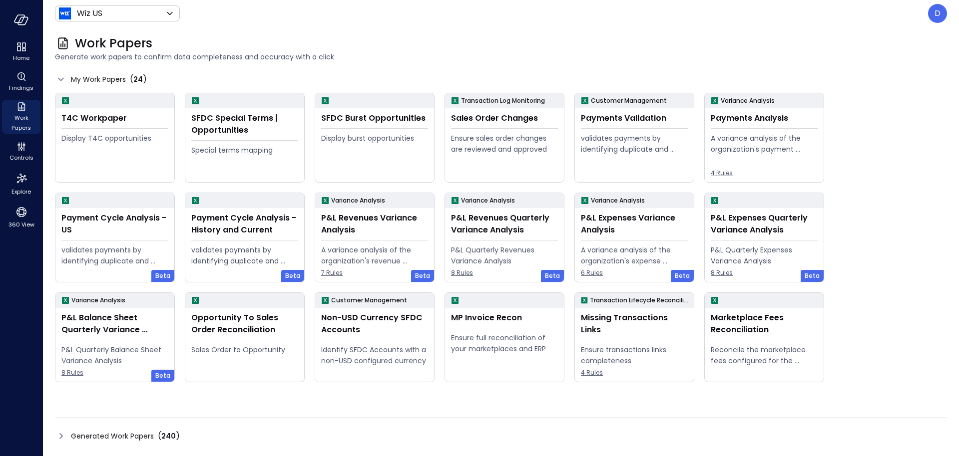
click at [61, 433] on icon at bounding box center [61, 436] width 12 height 12
click at [63, 436] on icon at bounding box center [61, 436] width 12 height 12
click at [59, 438] on icon at bounding box center [61, 436] width 12 height 12
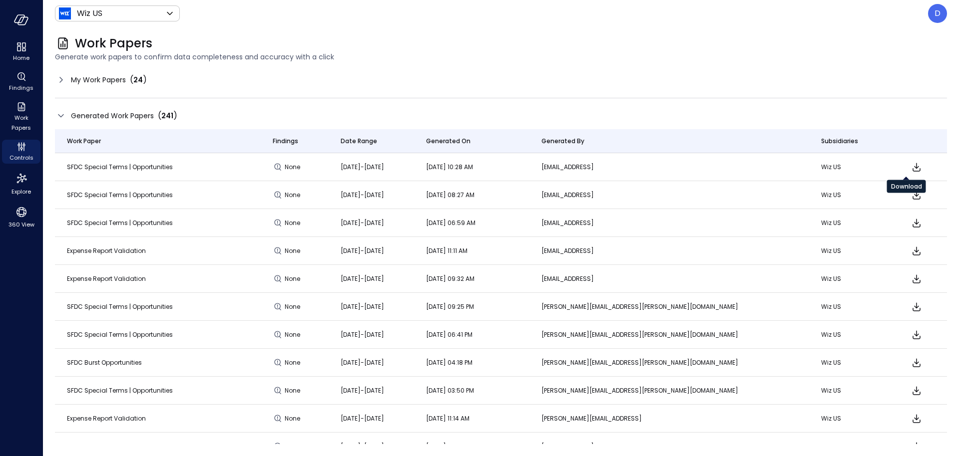
click at [910, 165] on icon "Download" at bounding box center [916, 167] width 12 height 12
click at [61, 80] on icon at bounding box center [61, 80] width 12 height 12
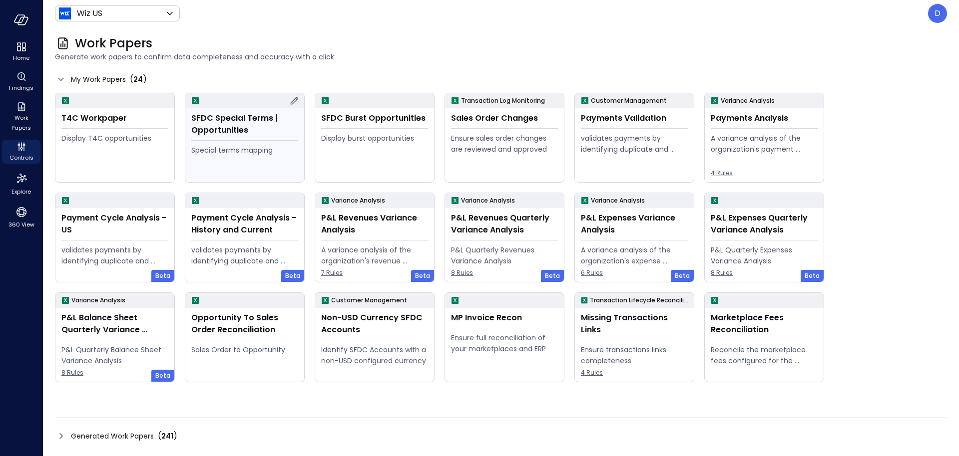
click at [236, 136] on div "SFDC Special Terms | Opportunities Special terms mapping" at bounding box center [244, 145] width 119 height 74
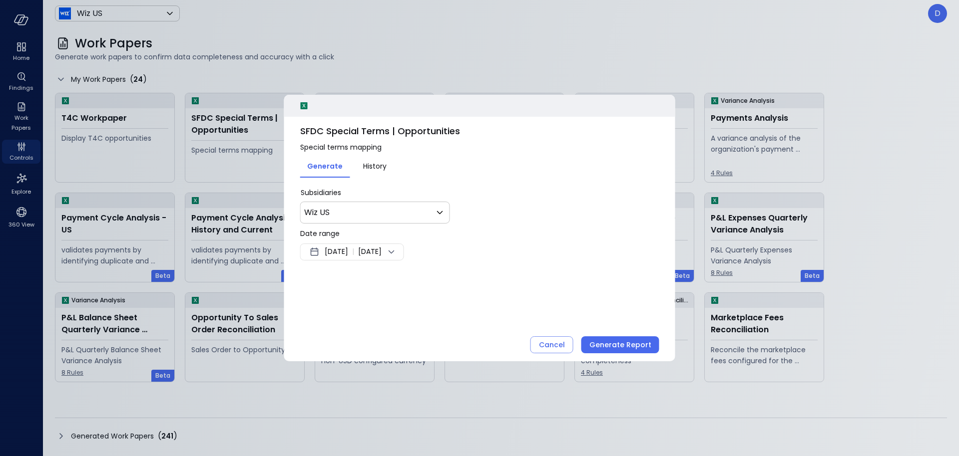
click at [348, 251] on span "Sep 8, 2025" at bounding box center [336, 252] width 23 height 12
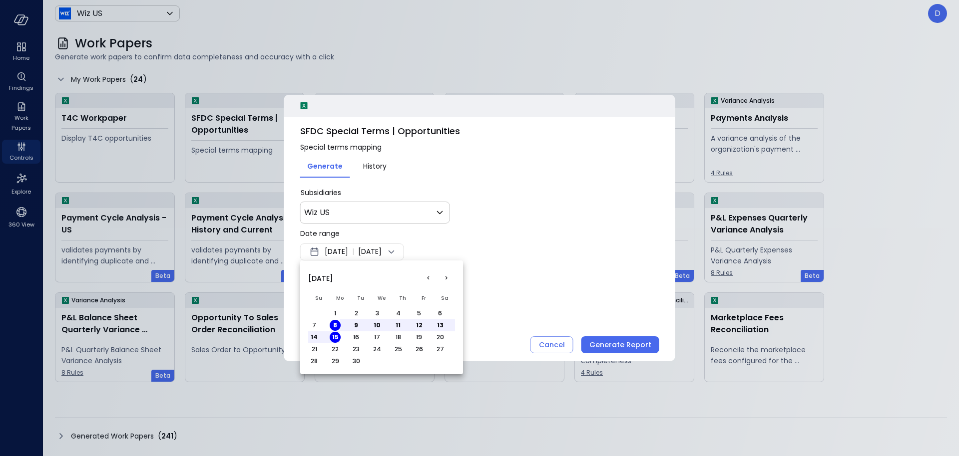
click at [431, 276] on button "<" at bounding box center [428, 279] width 18 height 18
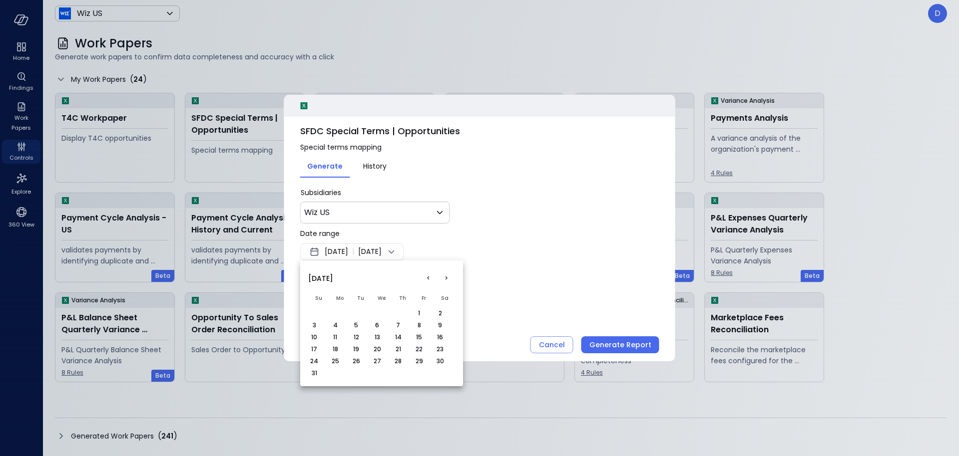
click at [430, 276] on button "<" at bounding box center [428, 279] width 18 height 18
click at [314, 313] on button "1" at bounding box center [314, 313] width 11 height 11
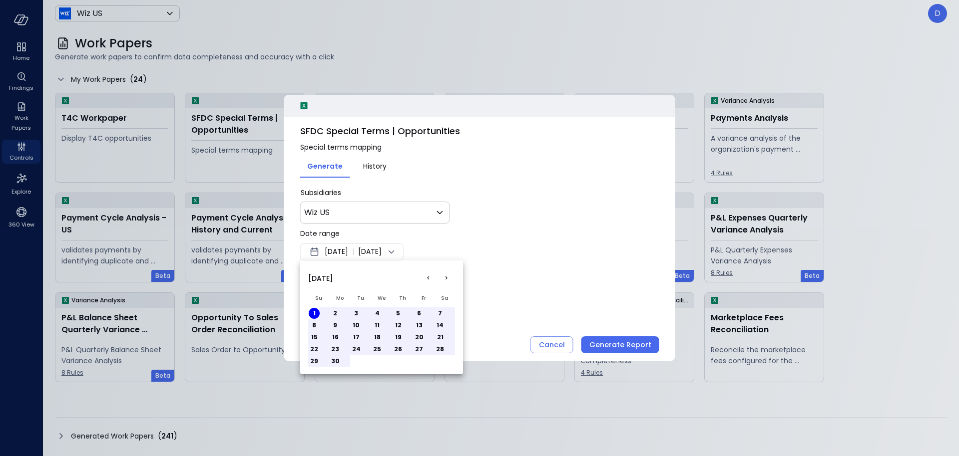
click at [533, 302] on div at bounding box center [479, 228] width 959 height 456
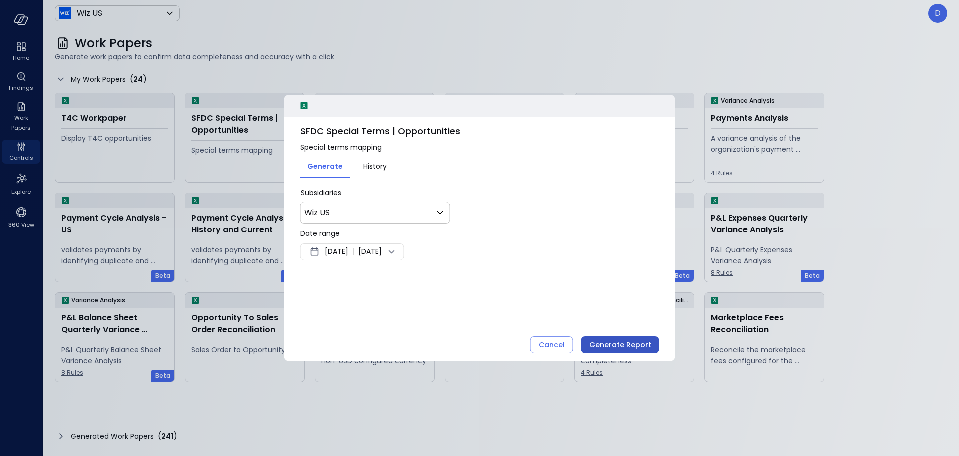
click at [602, 339] on div "Generate Report" at bounding box center [620, 345] width 62 height 12
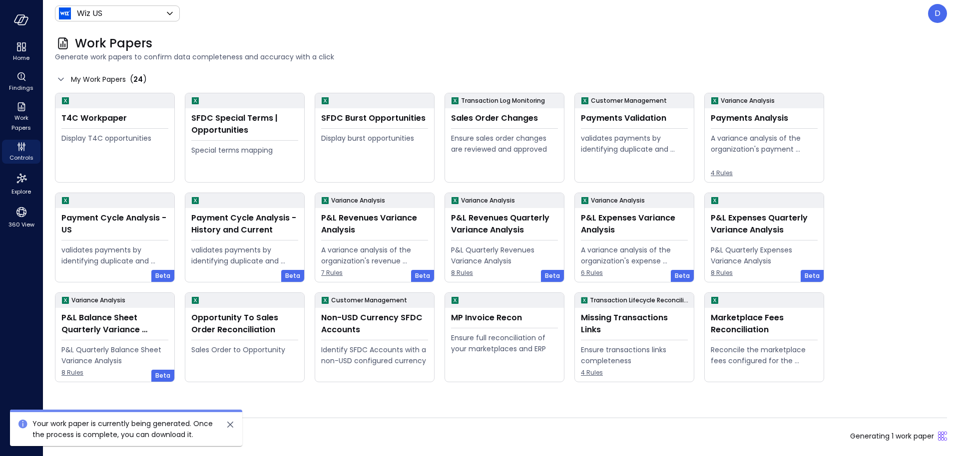
drag, startPoint x: 231, startPoint y: 421, endPoint x: 223, endPoint y: 422, distance: 8.5
click at [231, 422] on icon "close" at bounding box center [230, 425] width 12 height 12
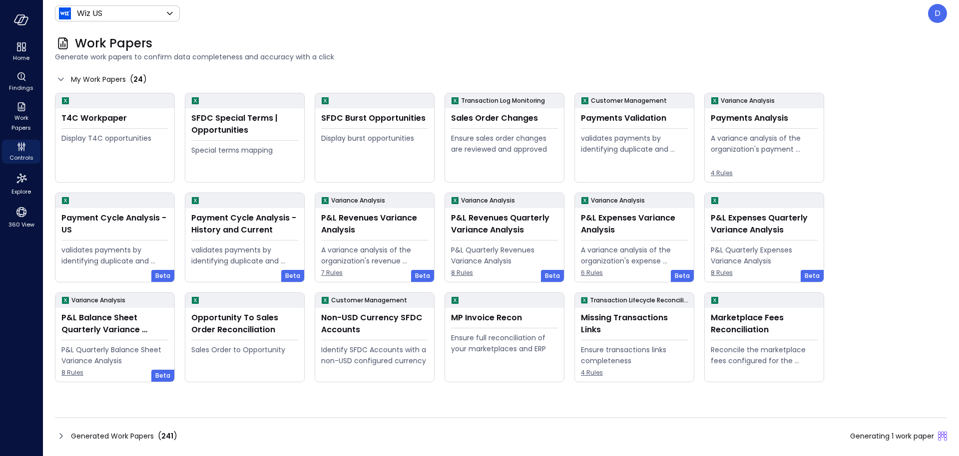
click at [59, 434] on icon at bounding box center [61, 436] width 12 height 12
click at [63, 436] on icon at bounding box center [61, 436] width 12 height 12
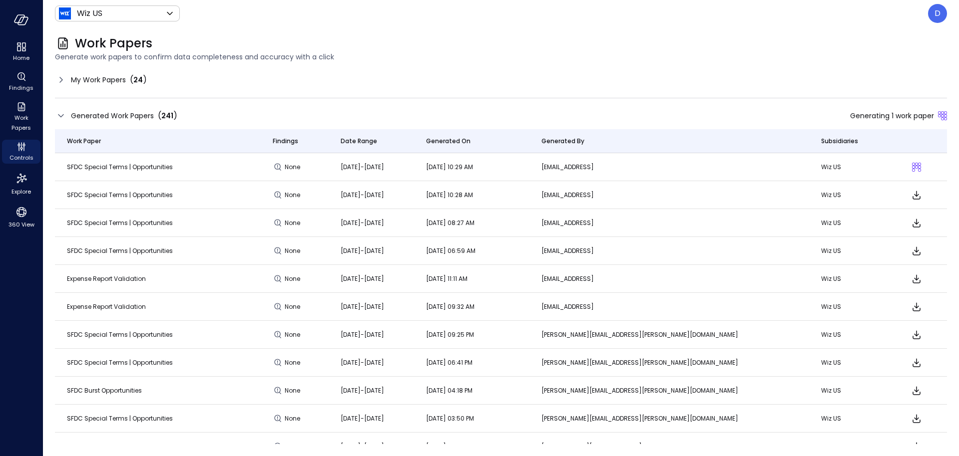
drag, startPoint x: 706, startPoint y: 165, endPoint x: 605, endPoint y: 166, distance: 101.4
click at [605, 166] on tr "SFDC Special Terms | Opportunities None [DATE]-[DATE] [DATE] 10:29 AM [EMAIL_AD…" at bounding box center [501, 167] width 892 height 28
drag, startPoint x: 587, startPoint y: 165, endPoint x: 120, endPoint y: 165, distance: 466.3
click at [120, 164] on tr "SFDC Special Terms | Opportunities None [DATE]-[DATE] [DATE] 10:29 AM [EMAIL_AD…" at bounding box center [501, 167] width 892 height 28
click at [414, 179] on td "[DATE]-[DATE]" at bounding box center [371, 167] width 85 height 28
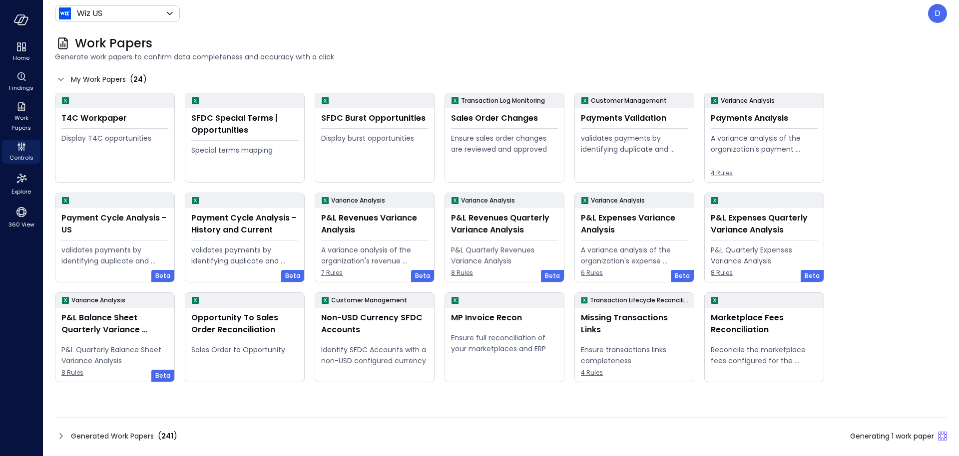
click at [58, 435] on icon at bounding box center [61, 436] width 12 height 12
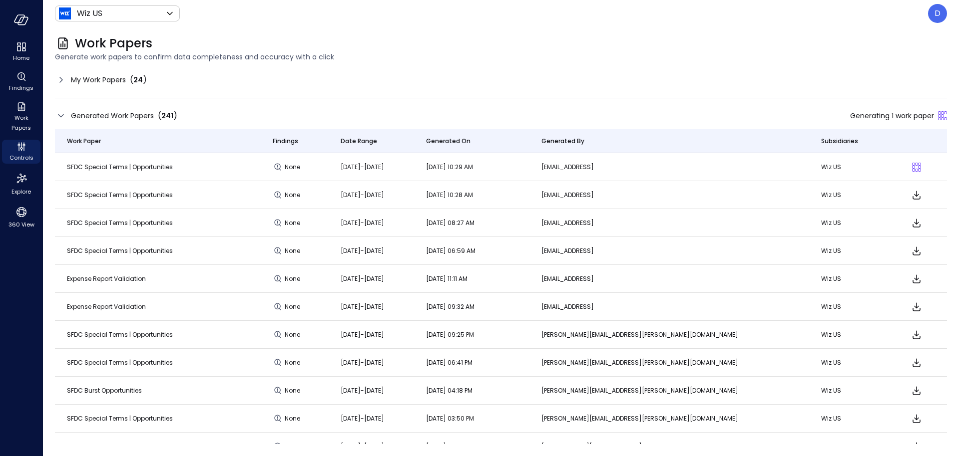
click at [295, 24] on header "Wiz US ****** ​ D" at bounding box center [501, 13] width 916 height 27
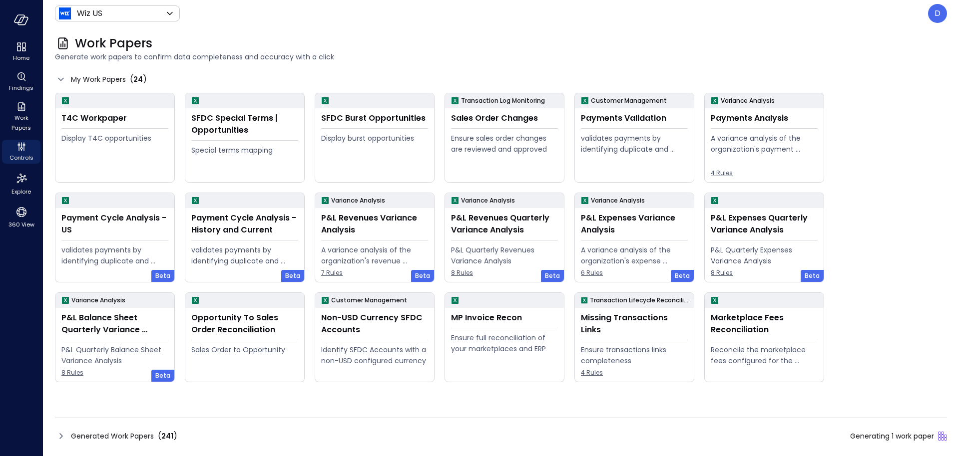
click at [62, 433] on icon at bounding box center [61, 436] width 12 height 12
click at [57, 437] on icon at bounding box center [61, 436] width 12 height 12
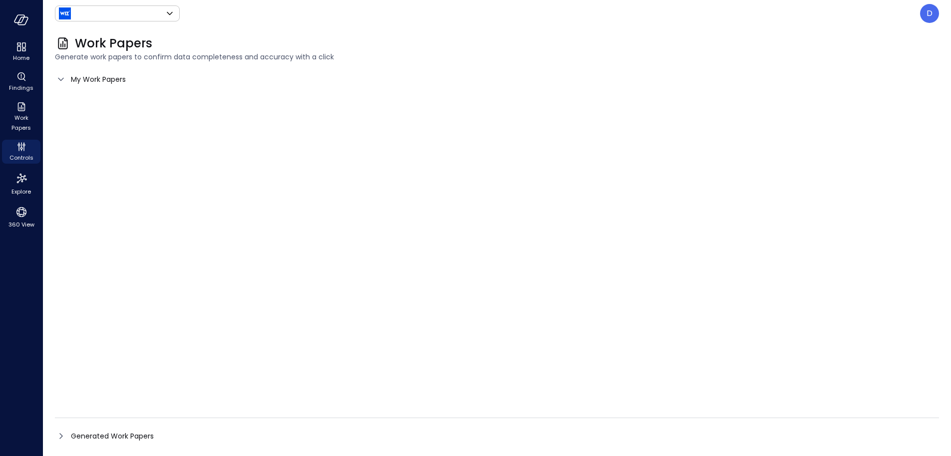
type input "******"
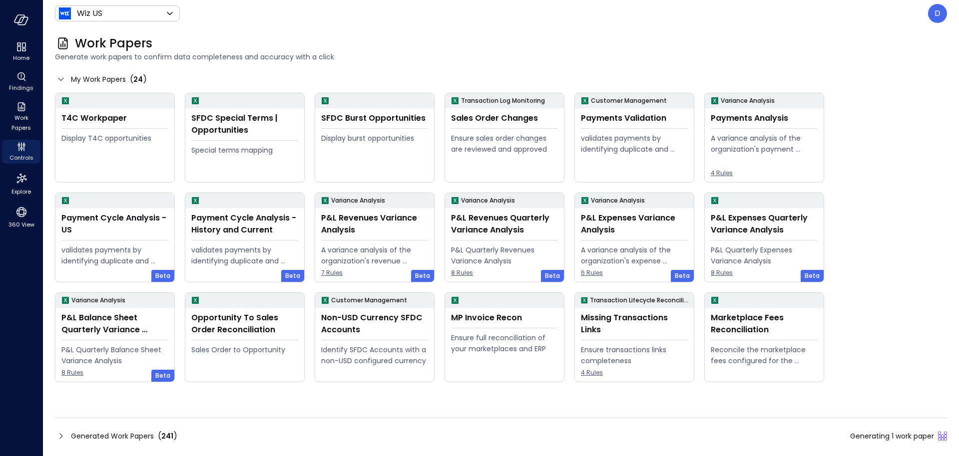
click at [60, 438] on icon at bounding box center [60, 436] width 3 height 6
click at [58, 437] on icon at bounding box center [61, 436] width 12 height 12
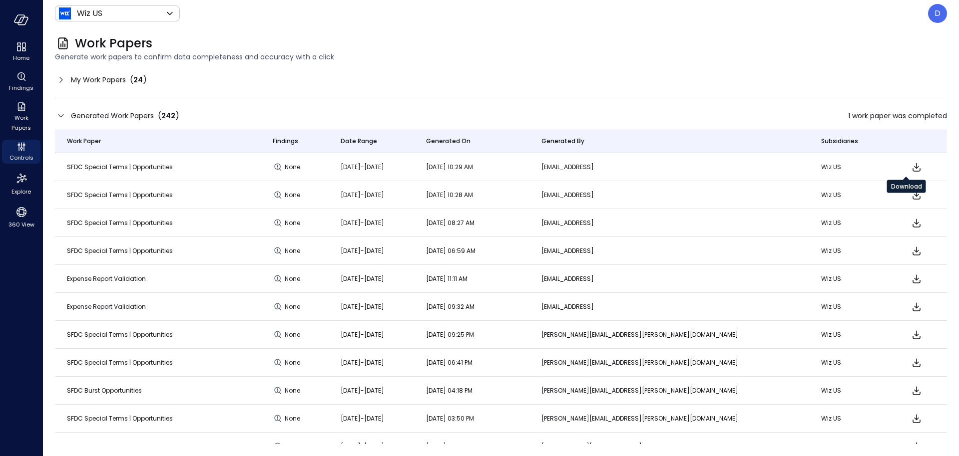
click at [912, 168] on icon "Download" at bounding box center [916, 167] width 8 height 8
click at [65, 112] on icon at bounding box center [61, 116] width 12 height 12
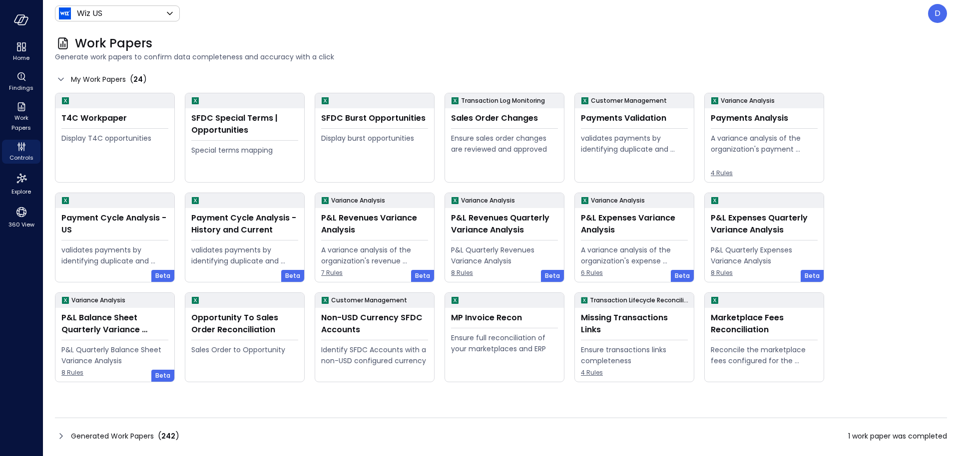
click at [62, 437] on icon at bounding box center [61, 436] width 12 height 12
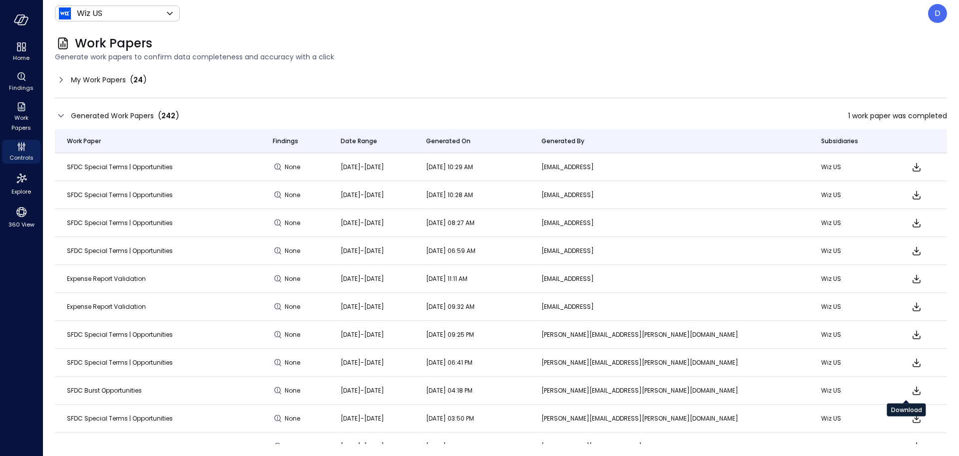
click at [910, 390] on icon "Download" at bounding box center [916, 391] width 12 height 12
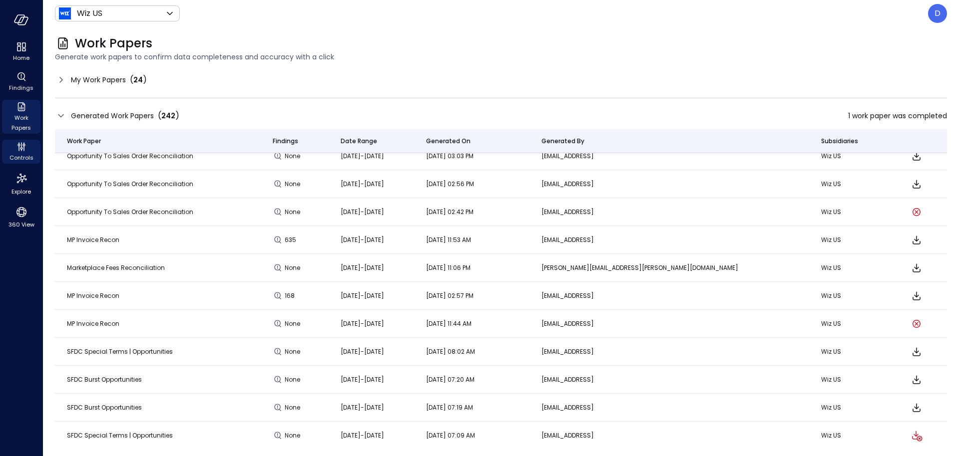
scroll to position [405, 0]
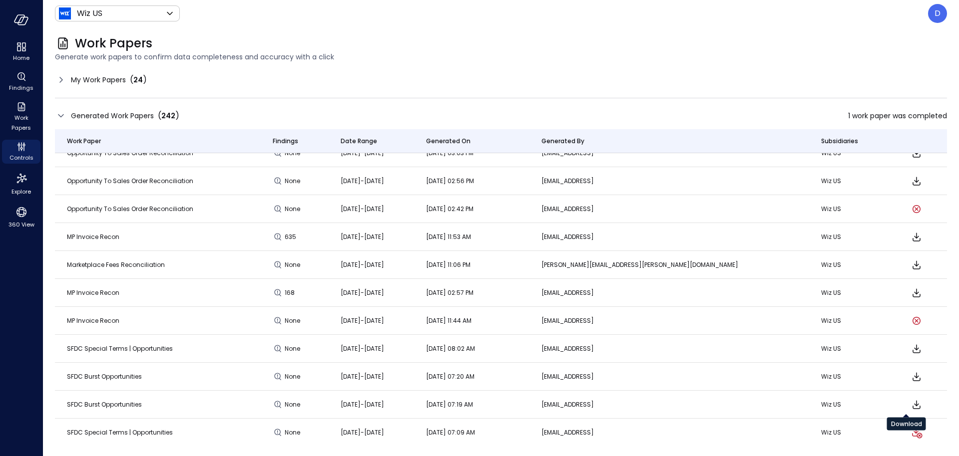
click at [910, 402] on icon "Download" at bounding box center [916, 405] width 12 height 12
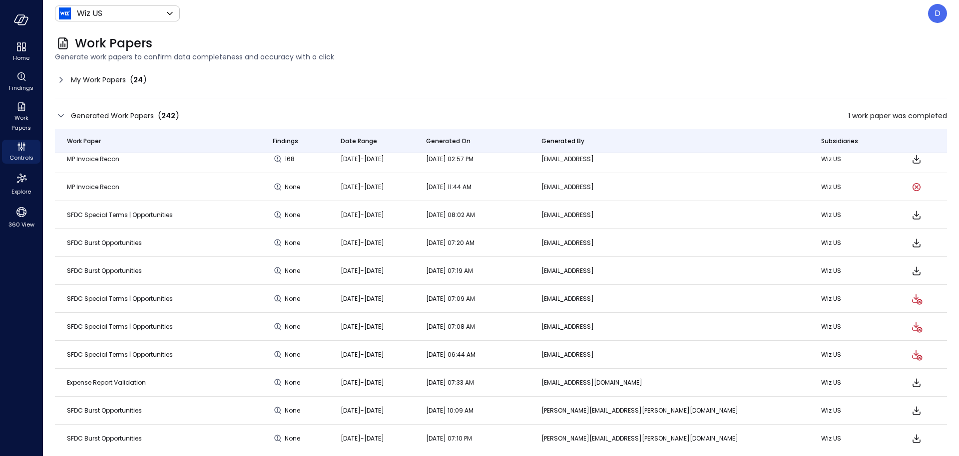
scroll to position [734, 0]
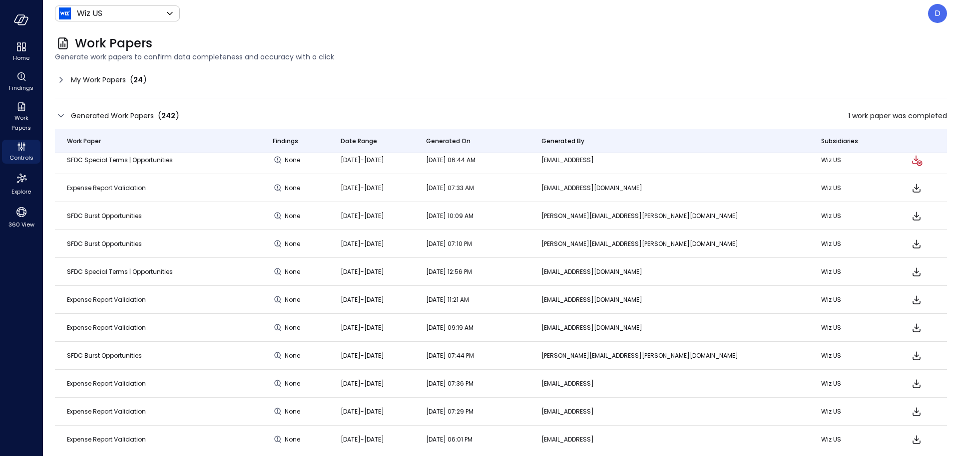
click at [910, 357] on icon "Download" at bounding box center [916, 356] width 12 height 12
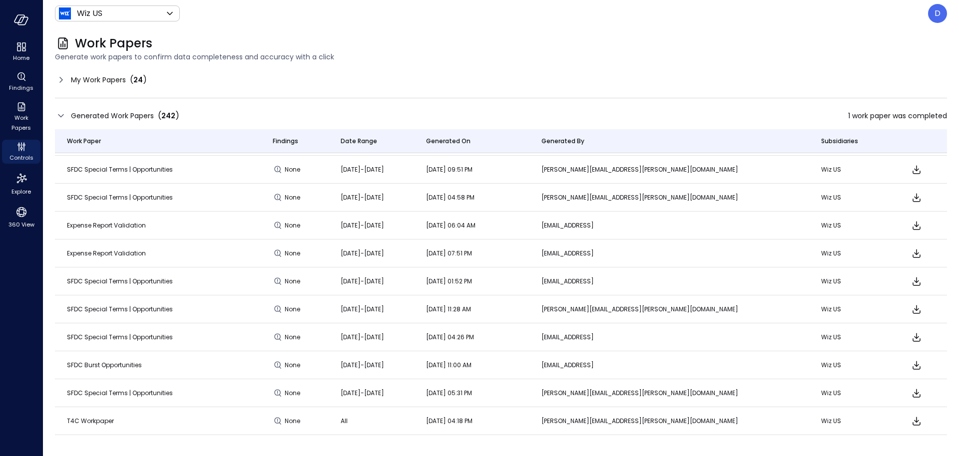
scroll to position [1425, 0]
click at [910, 365] on icon "Download" at bounding box center [916, 363] width 12 height 12
